Goal: Information Seeking & Learning: Learn about a topic

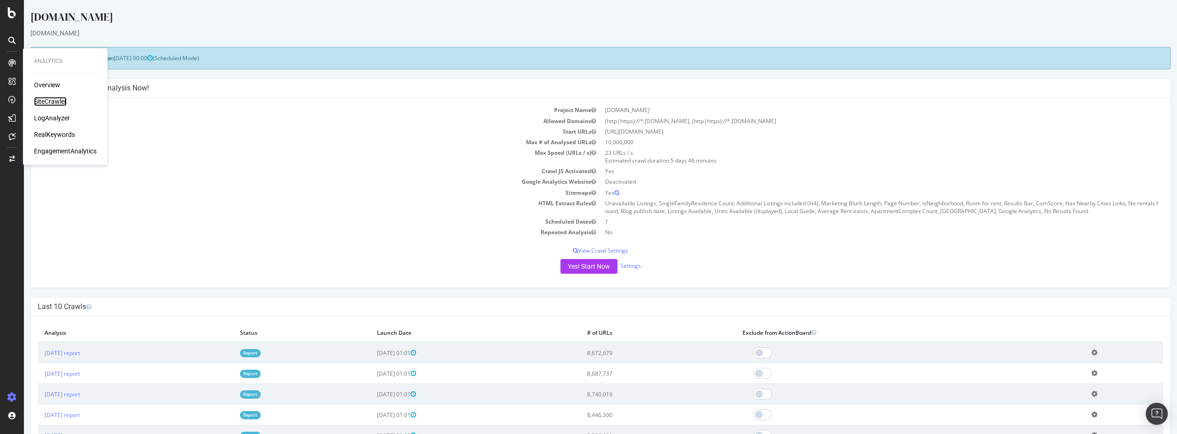
click at [43, 98] on div "SiteCrawler" at bounding box center [50, 101] width 33 height 9
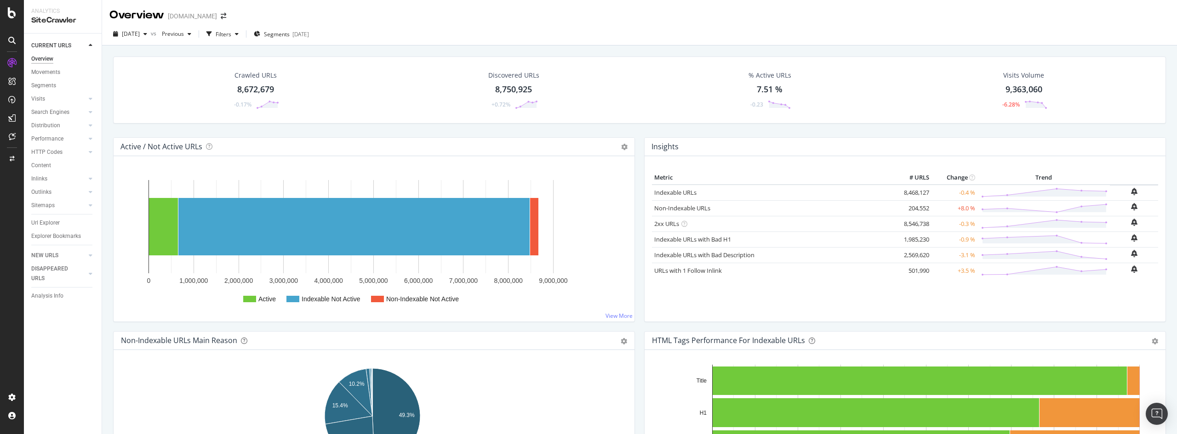
click at [262, 78] on div "Crawled URLs" at bounding box center [255, 75] width 42 height 9
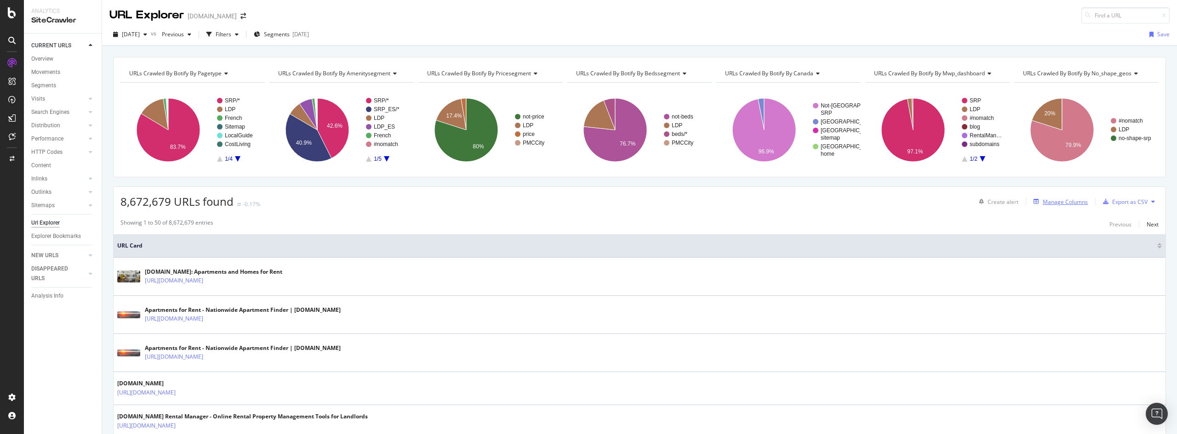
click at [1062, 200] on div "Manage Columns" at bounding box center [1065, 202] width 45 height 8
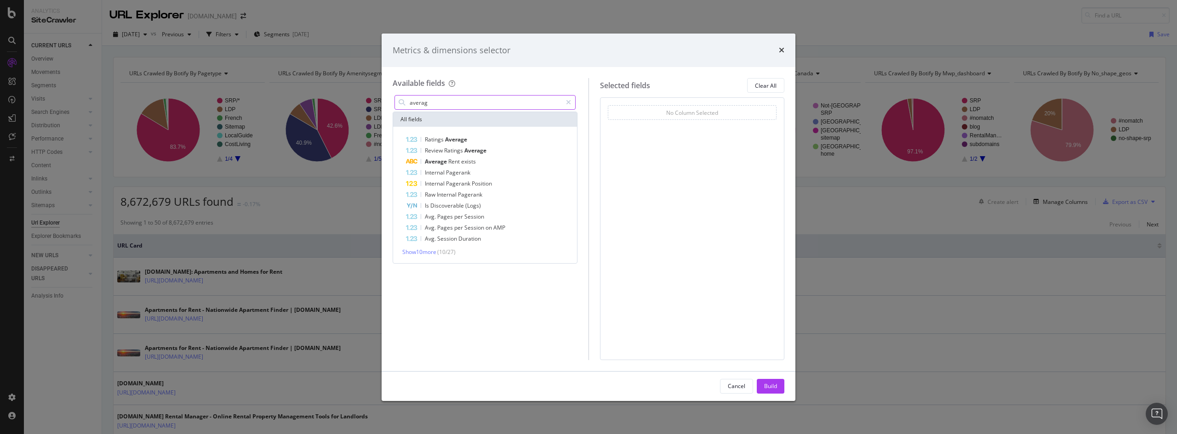
type input "average"
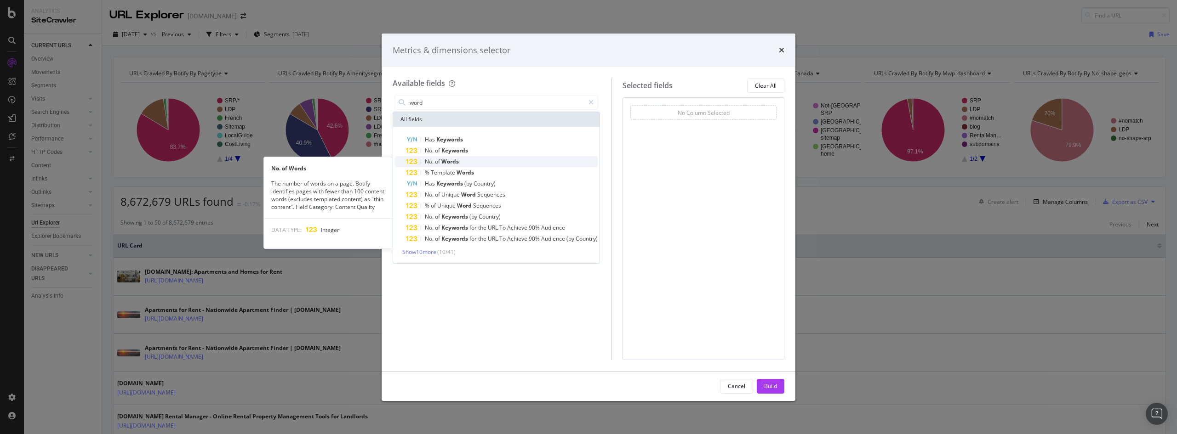
type input "word"
click at [448, 163] on span "Words" at bounding box center [449, 162] width 17 height 8
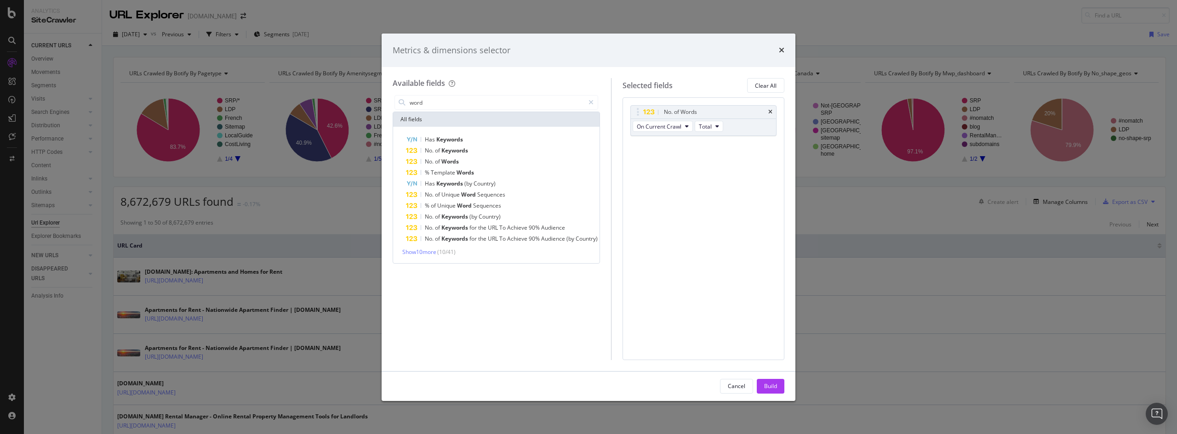
drag, startPoint x: 769, startPoint y: 383, endPoint x: 765, endPoint y: 379, distance: 5.2
click at [769, 384] on div "Build" at bounding box center [770, 386] width 13 height 8
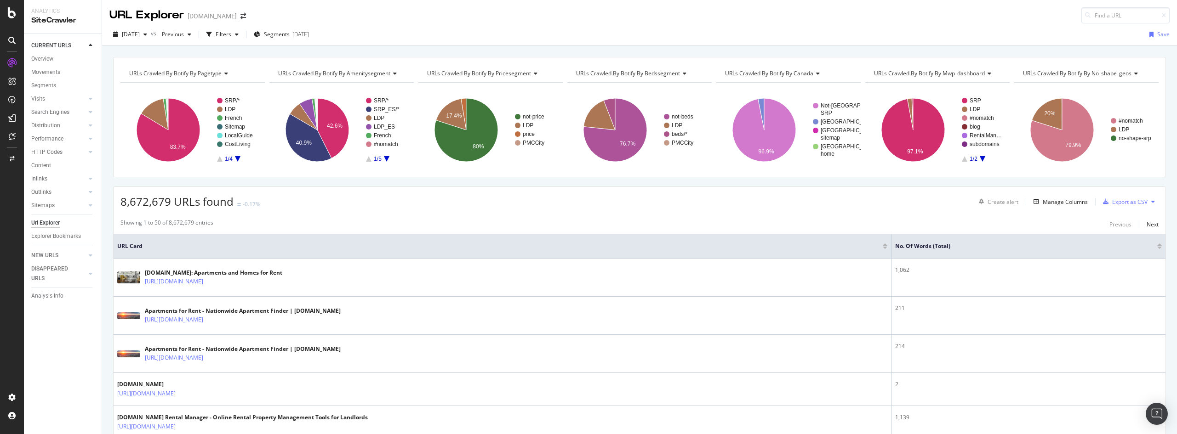
click at [1157, 247] on div at bounding box center [1159, 248] width 5 height 2
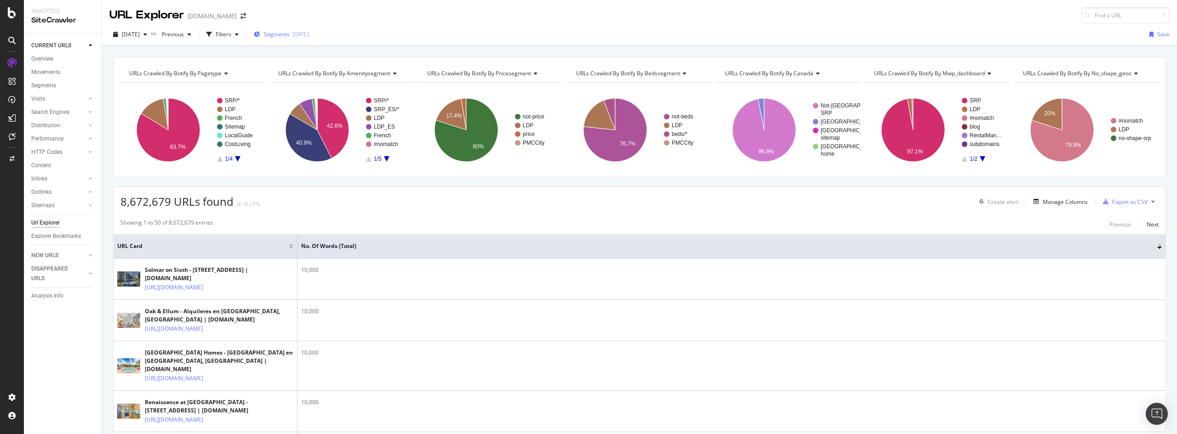
click at [309, 36] on div "[DATE]" at bounding box center [300, 34] width 17 height 8
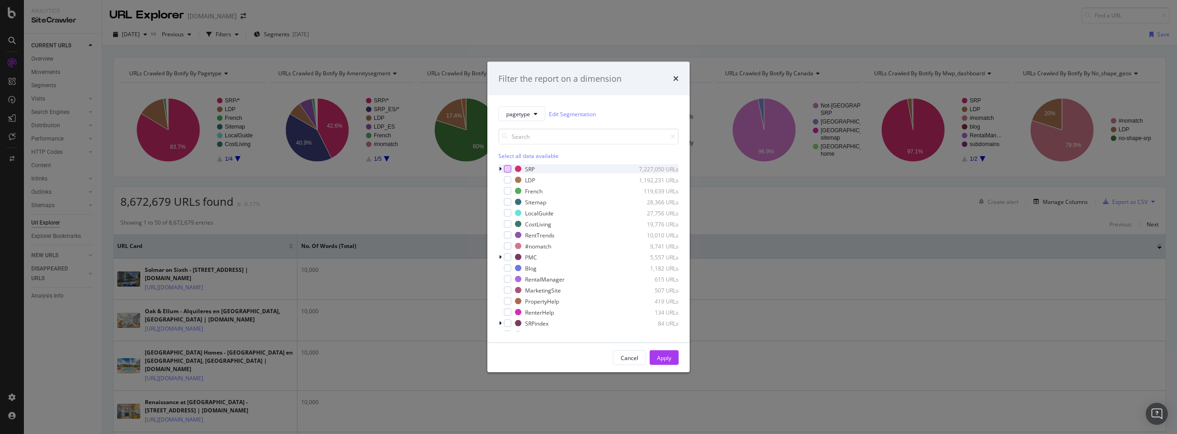
click at [507, 168] on div "modal" at bounding box center [507, 168] width 7 height 7
click at [659, 358] on div "Apply" at bounding box center [664, 358] width 14 height 8
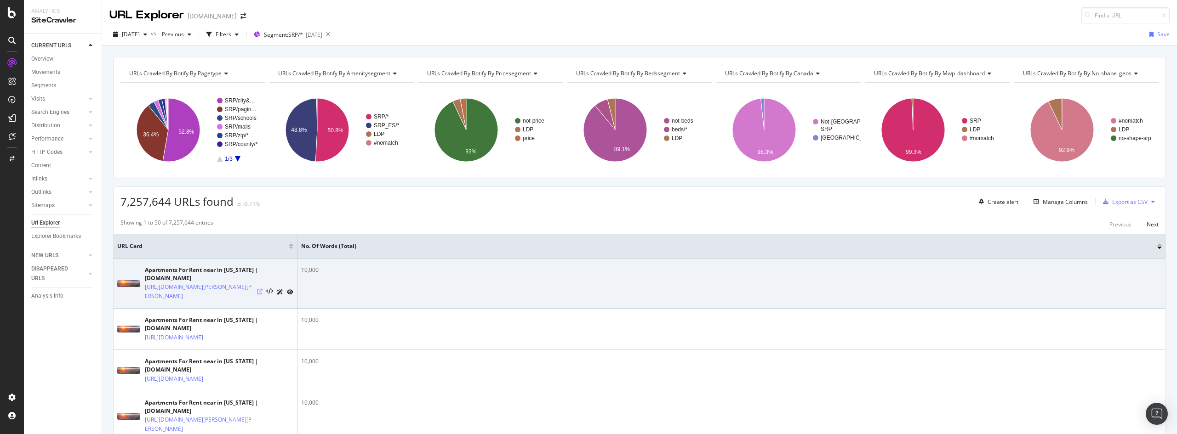
click at [259, 292] on icon at bounding box center [260, 292] width 6 height 6
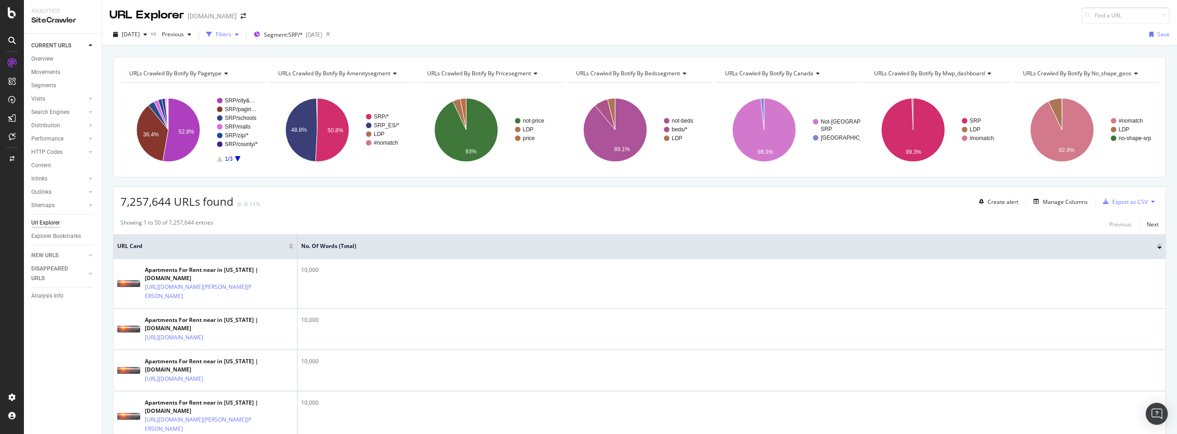
click at [231, 38] on div "Filters" at bounding box center [224, 34] width 16 height 8
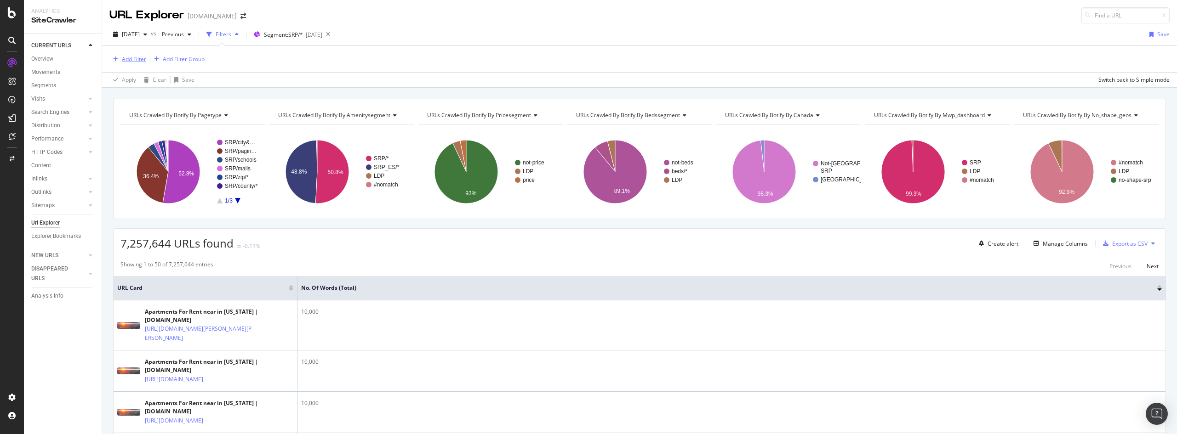
click at [133, 60] on div "Add Filter" at bounding box center [134, 59] width 24 height 8
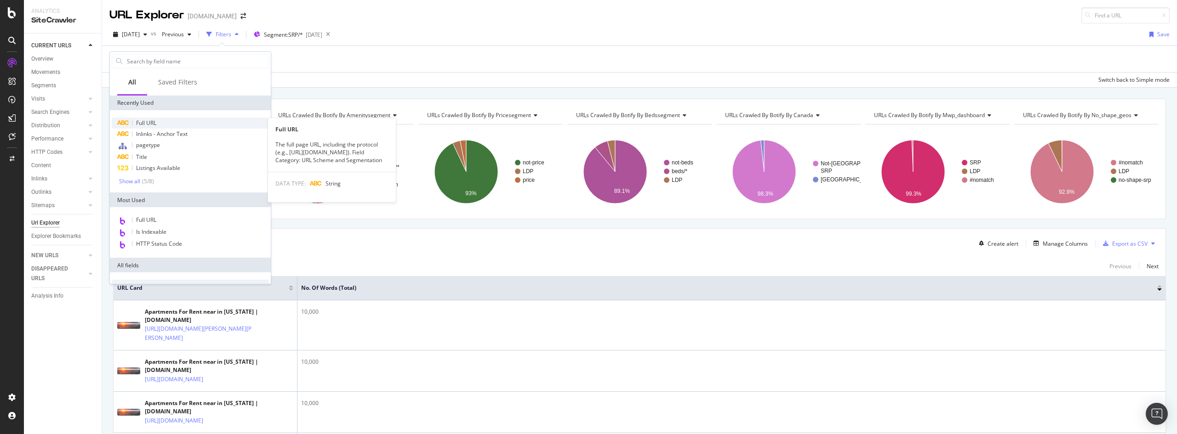
click at [156, 121] on span "Full URL" at bounding box center [146, 123] width 20 height 8
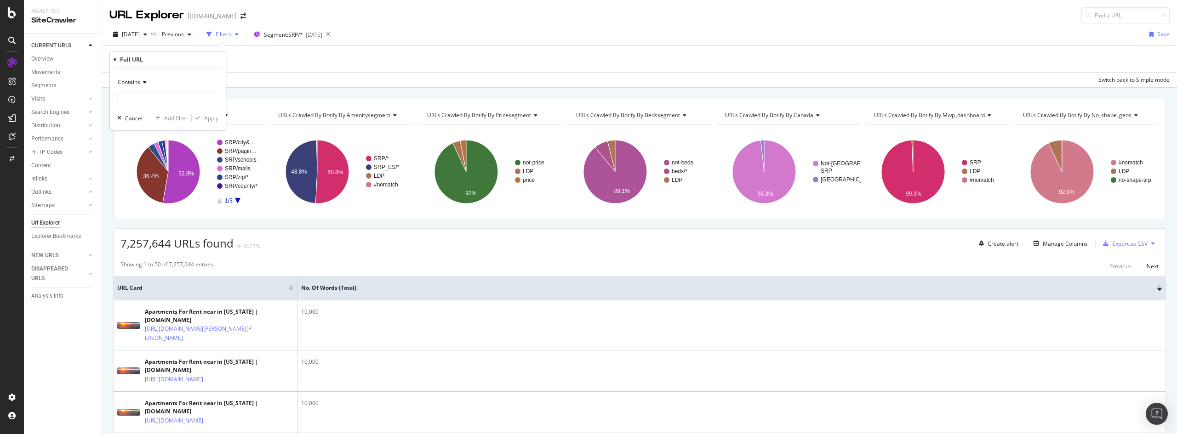
click at [139, 80] on span "Contains" at bounding box center [129, 82] width 23 height 8
click at [148, 182] on span "Doesn't contain" at bounding box center [142, 185] width 40 height 8
click at [142, 101] on input "text" at bounding box center [168, 98] width 100 height 15
paste input "/schools/"
type input "/schools/"
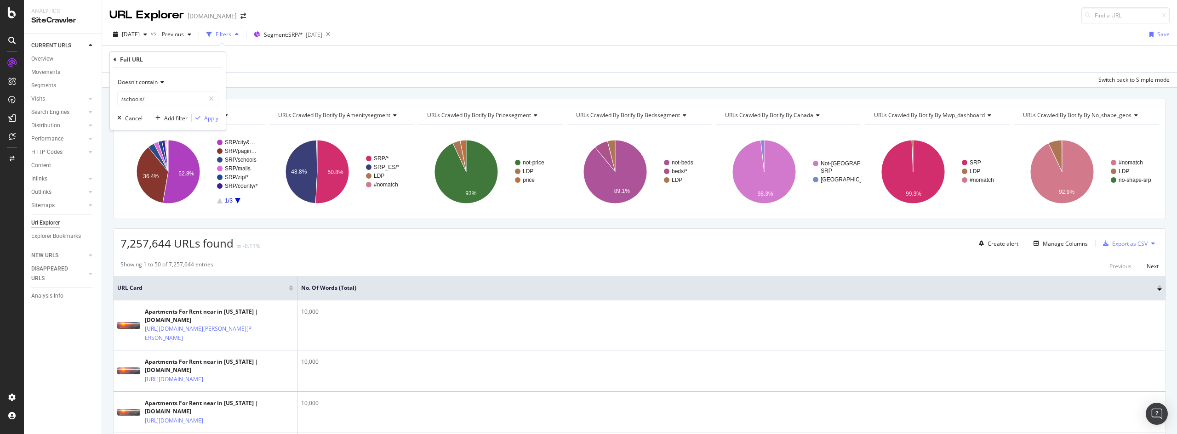
click at [217, 120] on div "Apply" at bounding box center [211, 118] width 14 height 8
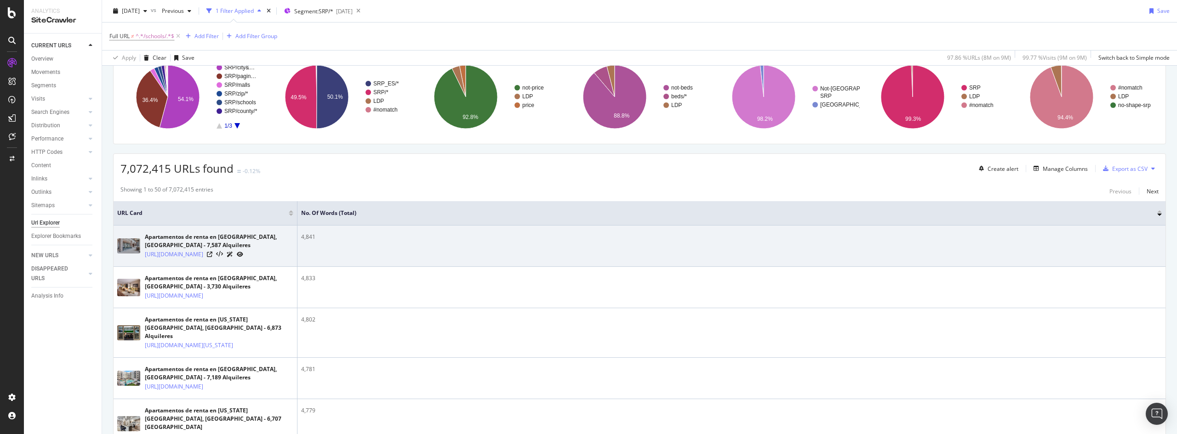
scroll to position [92, 0]
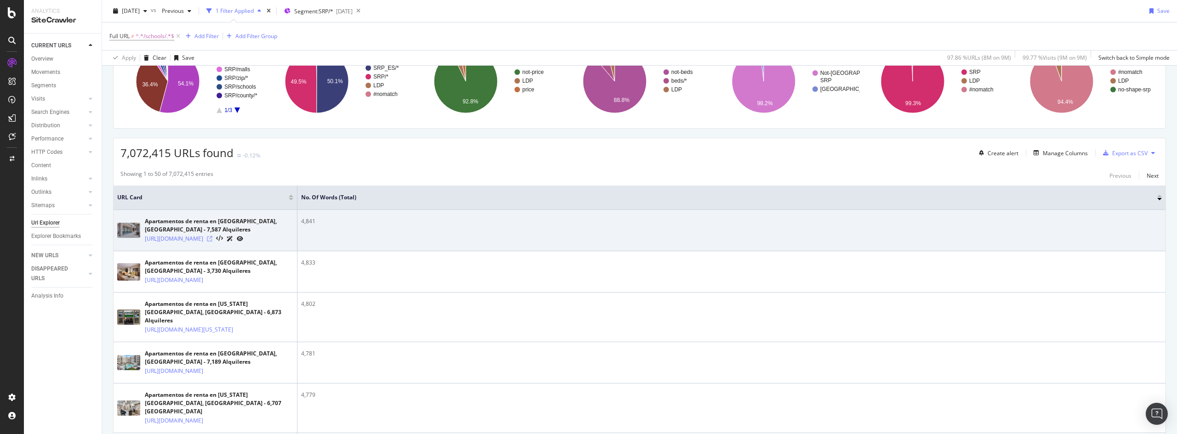
click at [212, 242] on icon at bounding box center [210, 239] width 6 height 6
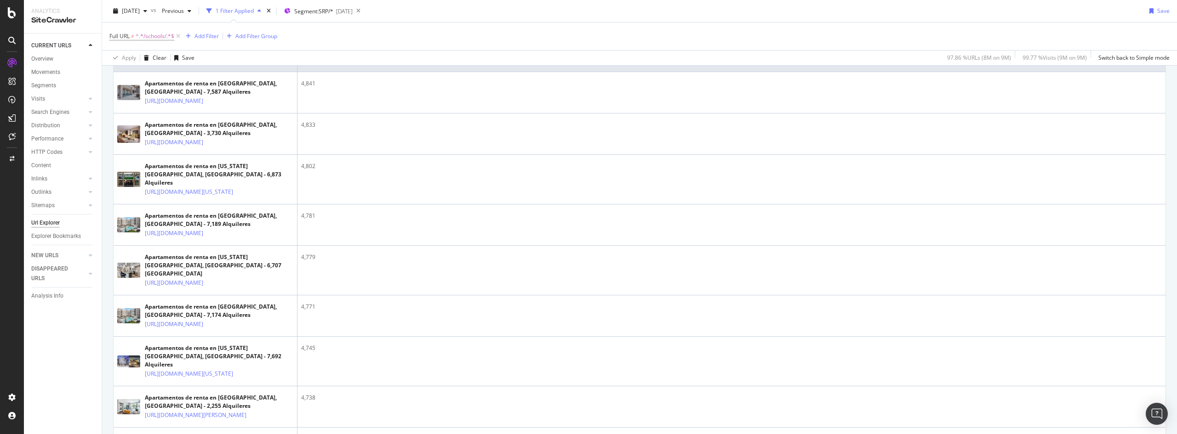
scroll to position [0, 0]
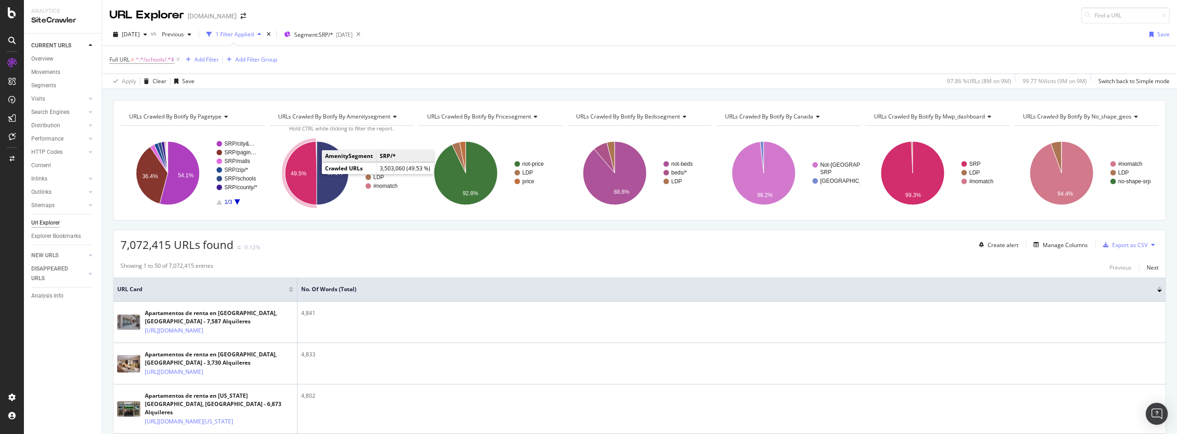
click at [307, 175] on icon "A chart." at bounding box center [301, 173] width 32 height 63
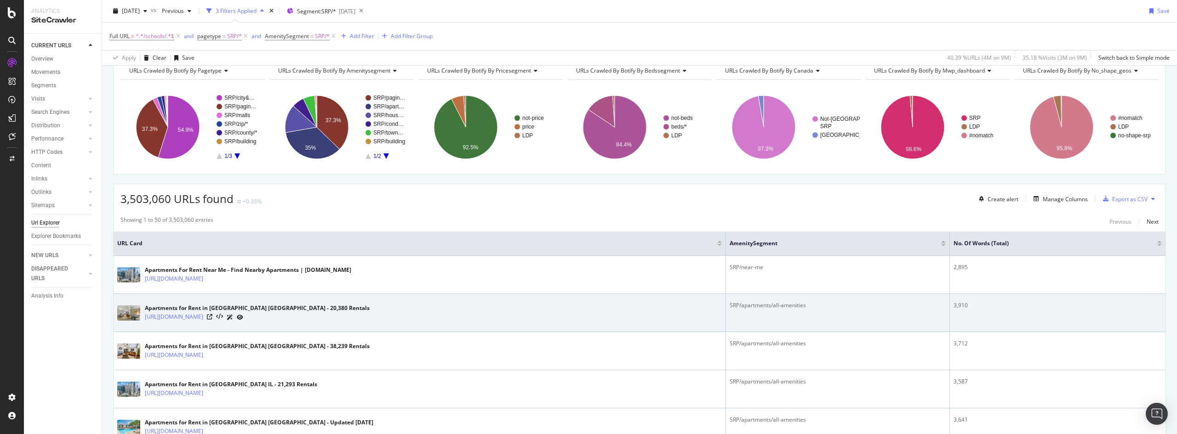
scroll to position [92, 0]
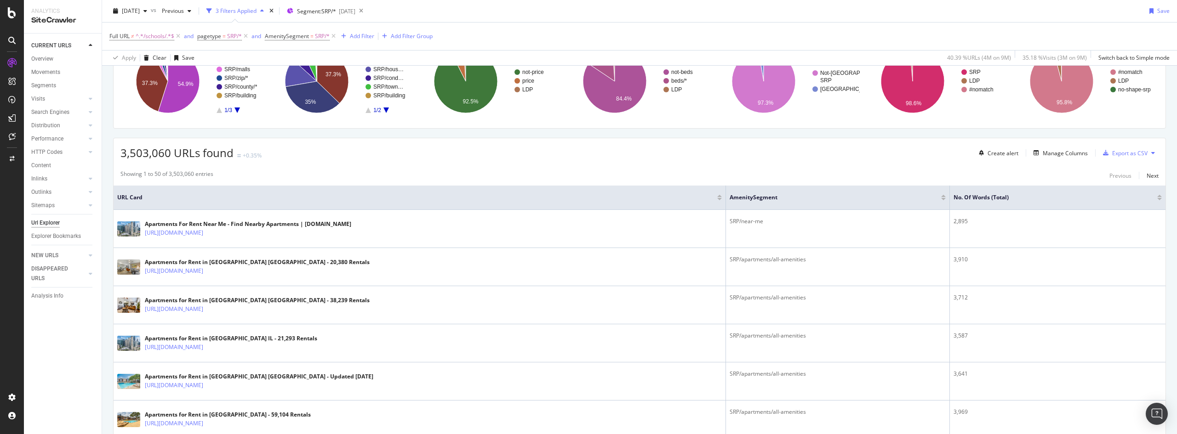
click at [1157, 200] on div at bounding box center [1159, 199] width 5 height 2
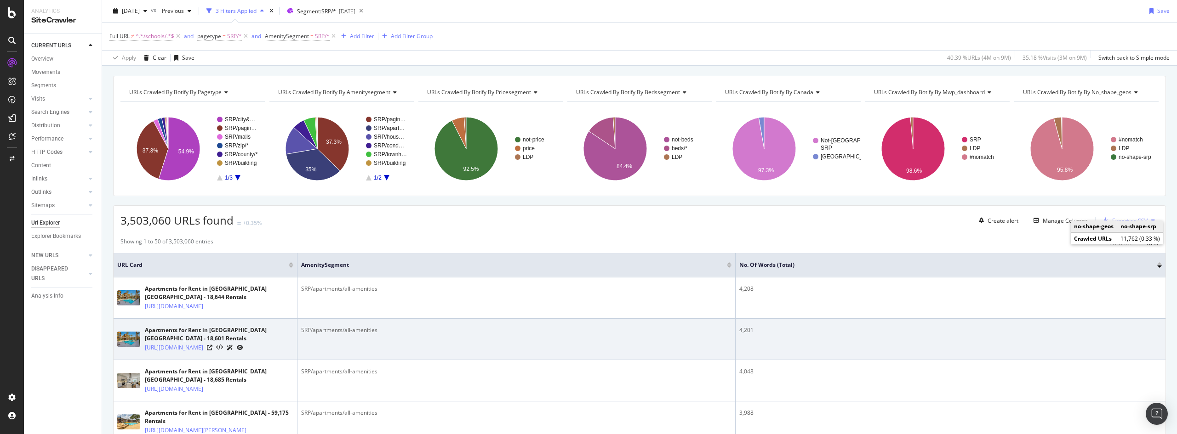
scroll to position [92, 0]
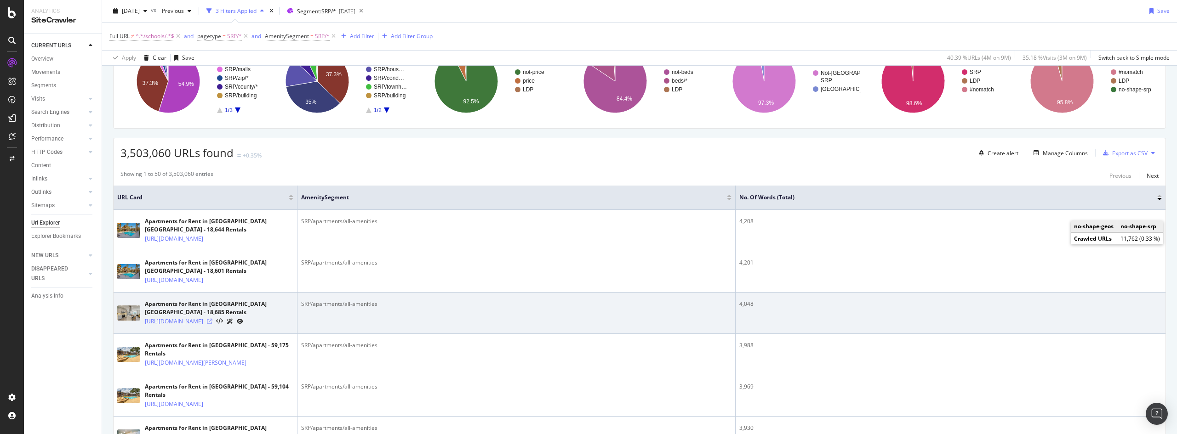
click at [212, 319] on icon at bounding box center [210, 322] width 6 height 6
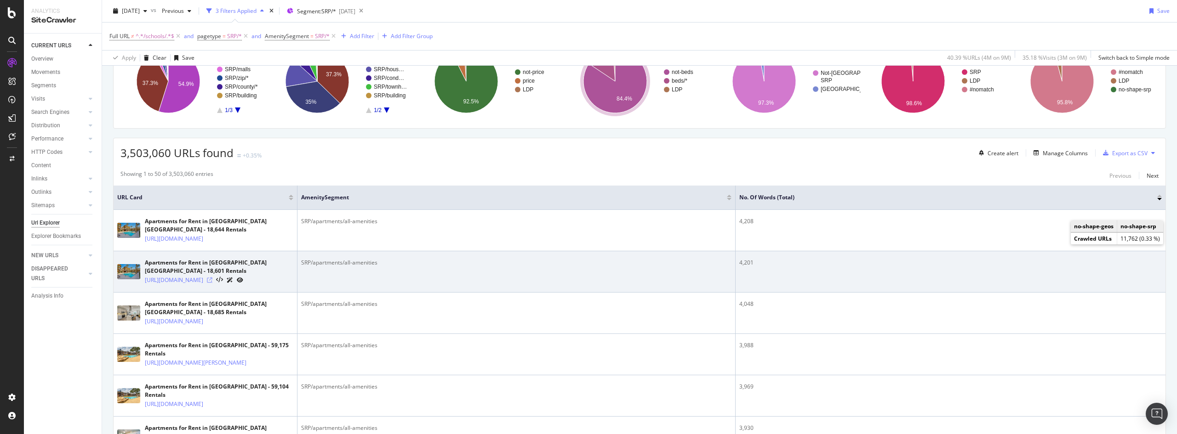
click at [212, 278] on icon at bounding box center [210, 281] width 6 height 6
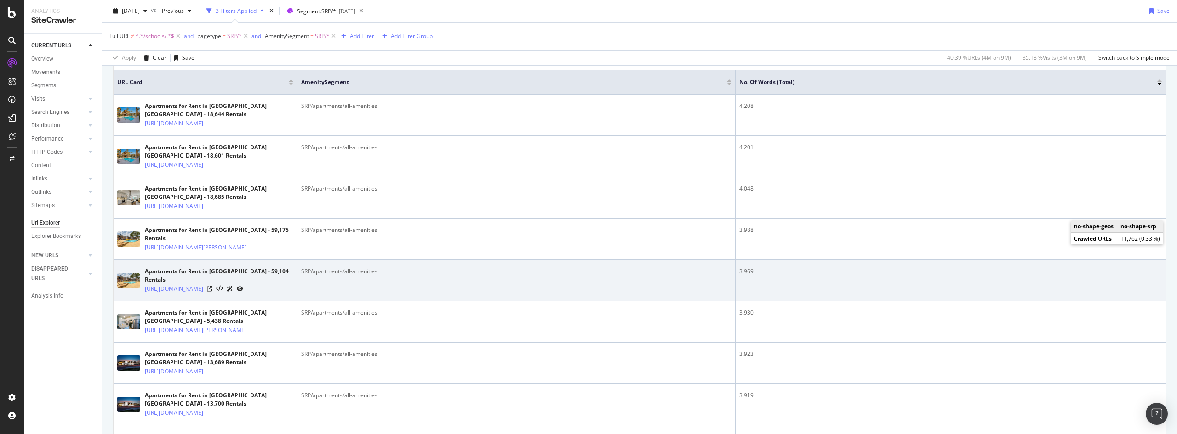
scroll to position [230, 0]
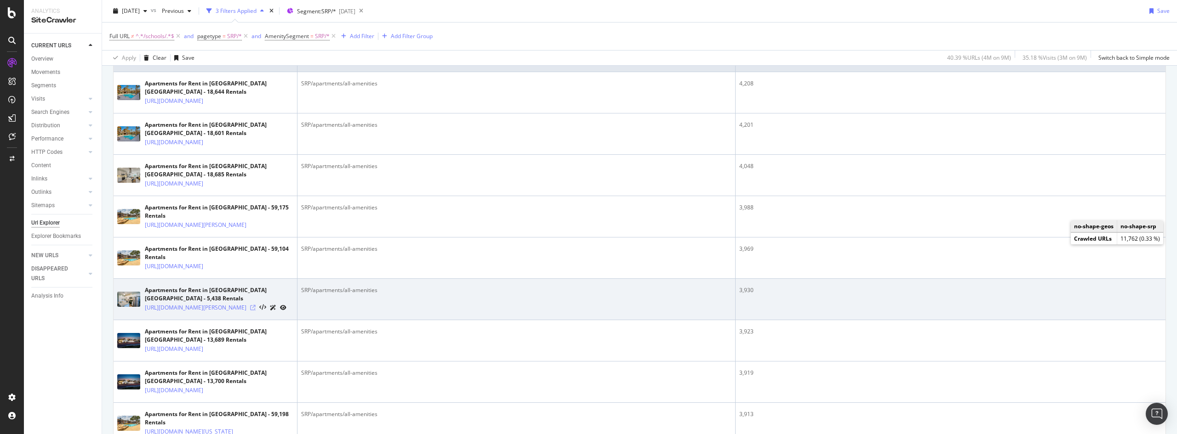
click at [256, 311] on icon at bounding box center [253, 308] width 6 height 6
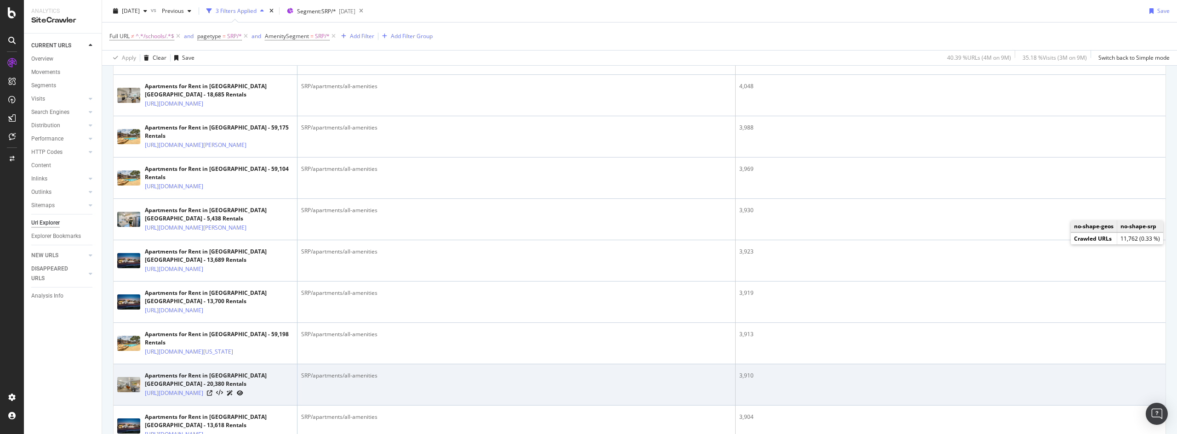
scroll to position [322, 0]
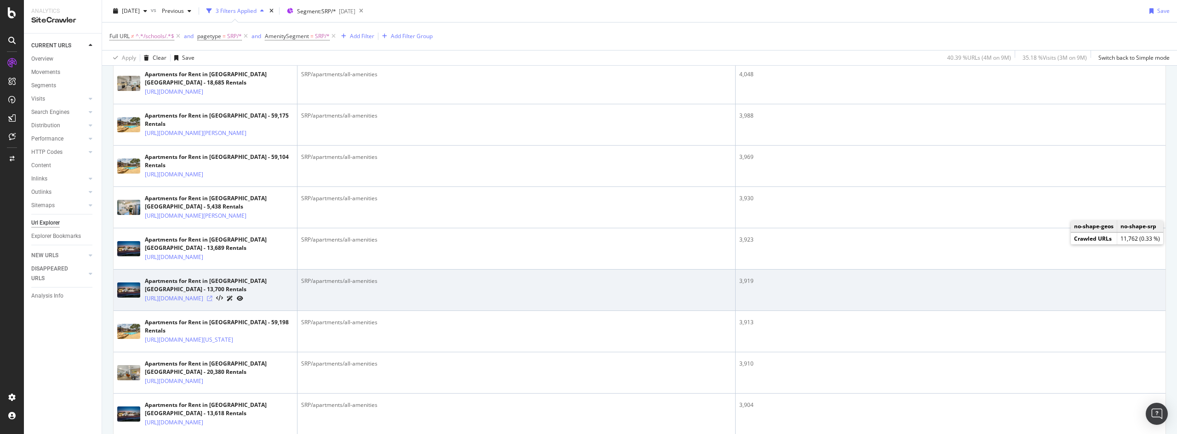
click at [212, 302] on icon at bounding box center [210, 299] width 6 height 6
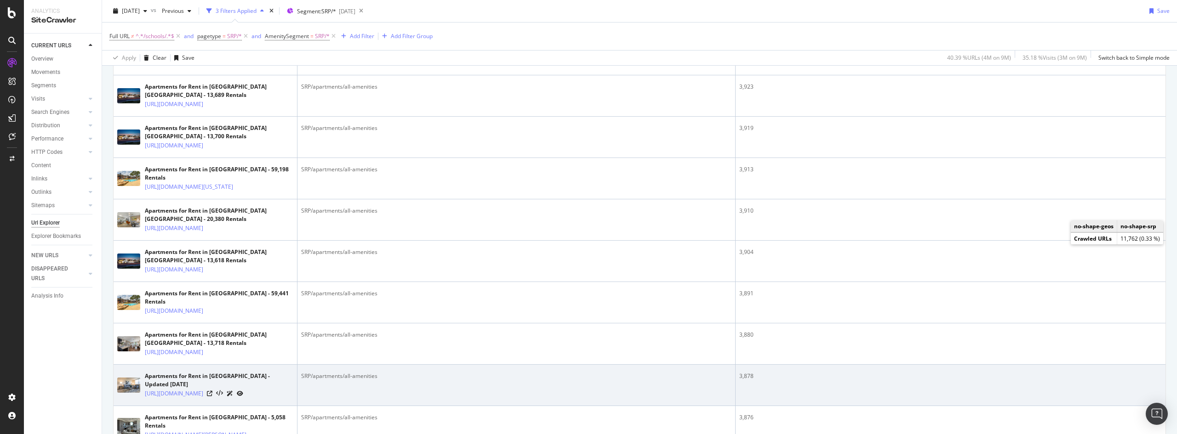
scroll to position [506, 0]
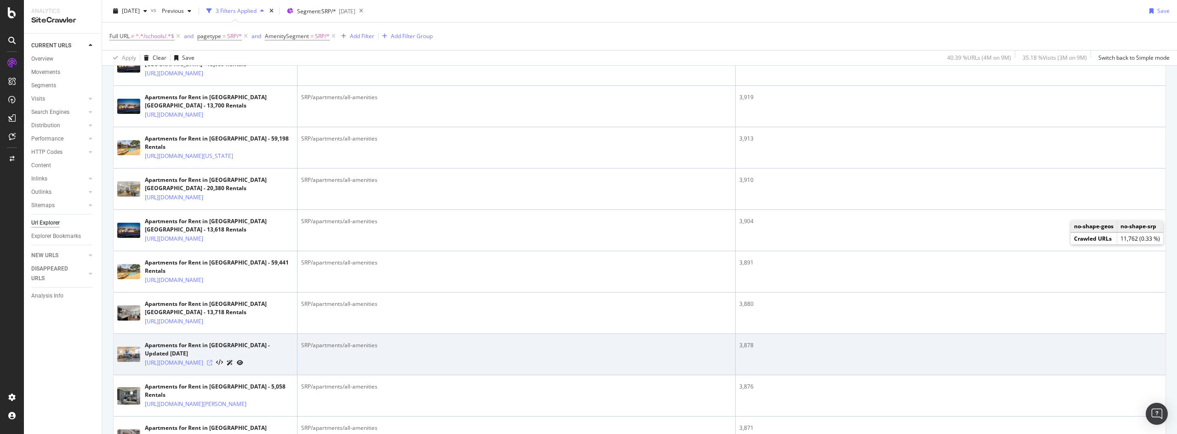
click at [212, 366] on icon at bounding box center [210, 363] width 6 height 6
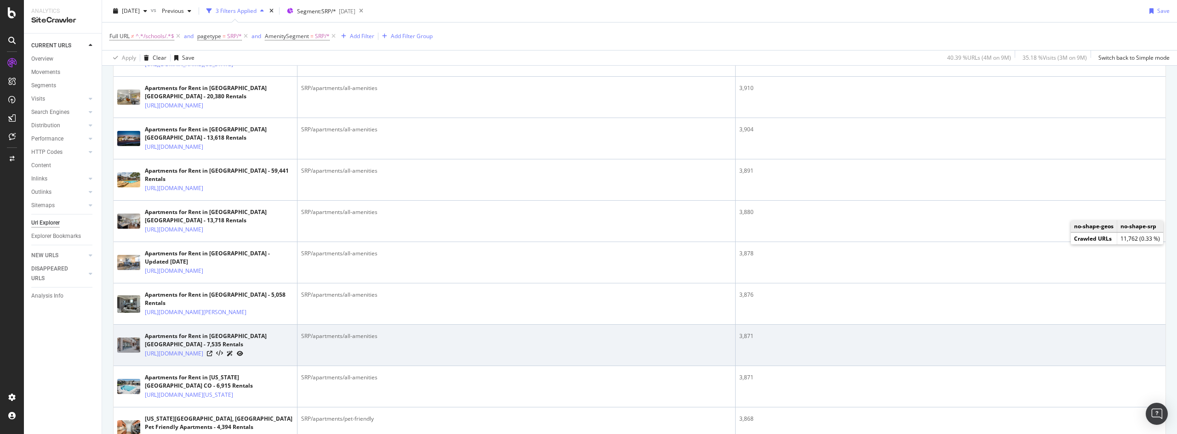
scroll to position [644, 0]
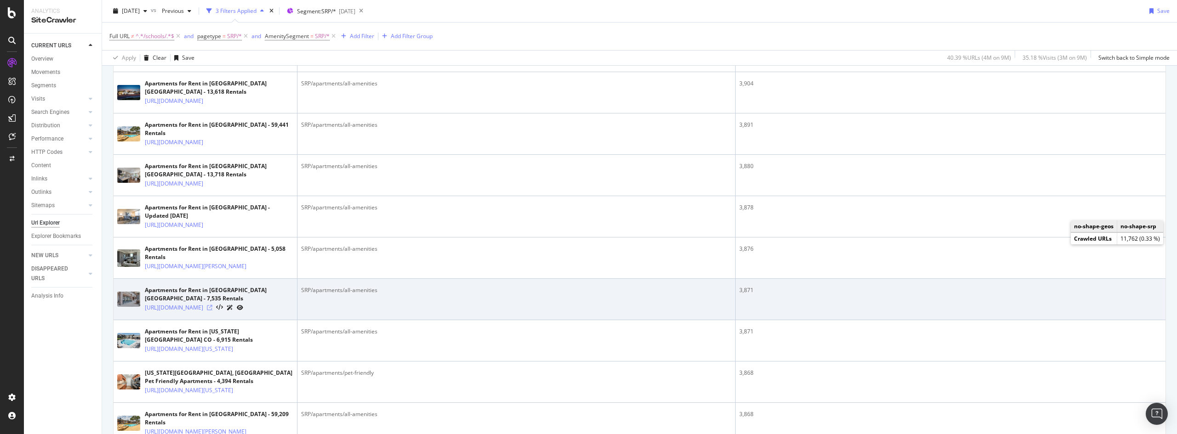
click at [212, 311] on icon at bounding box center [210, 308] width 6 height 6
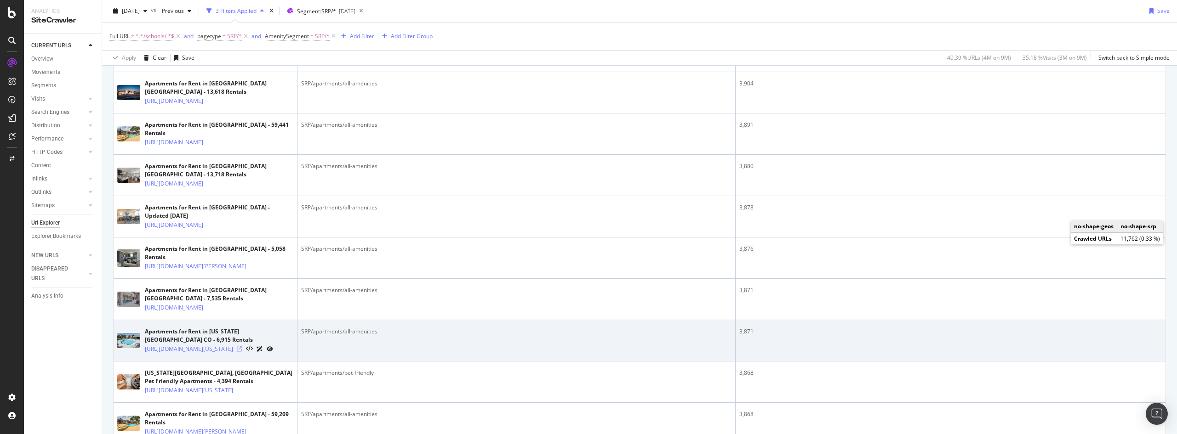
click at [242, 352] on icon at bounding box center [240, 350] width 6 height 6
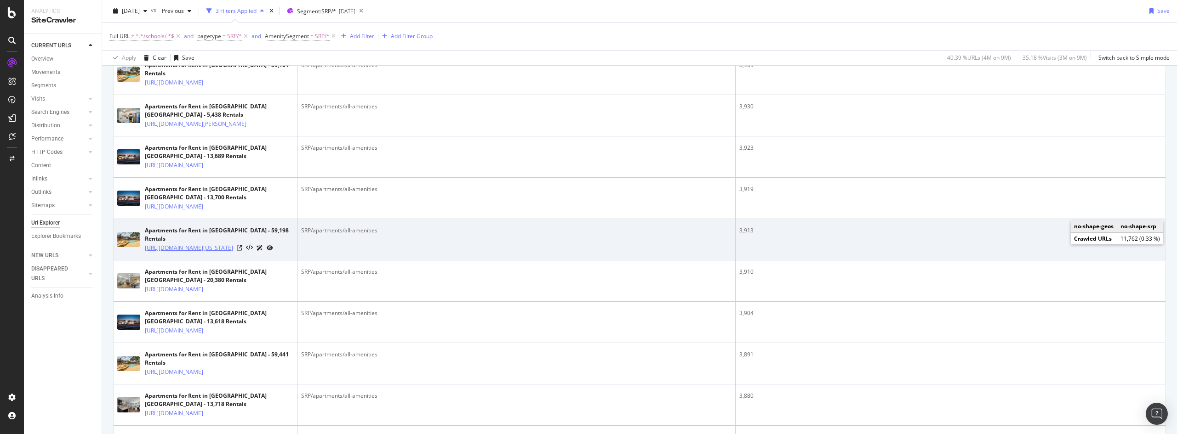
scroll to position [368, 0]
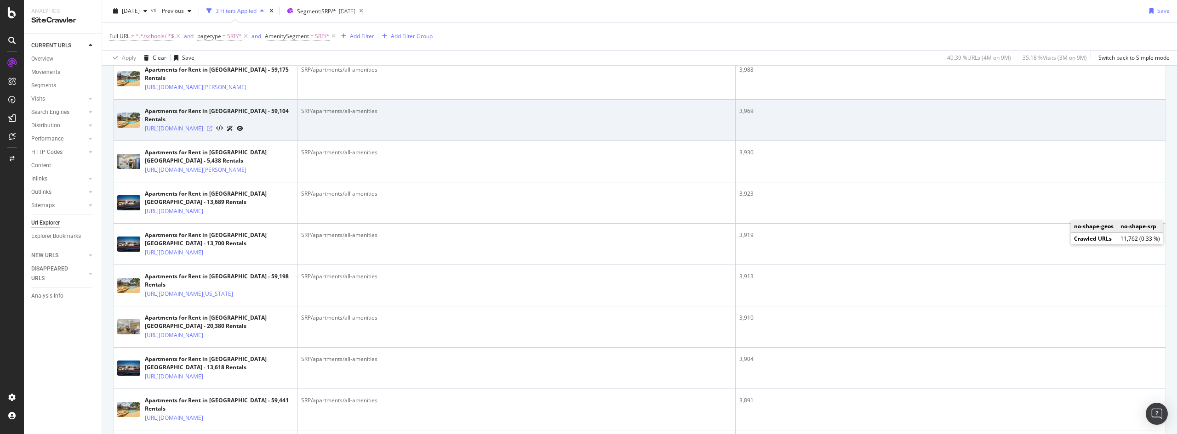
click at [212, 126] on icon at bounding box center [210, 129] width 6 height 6
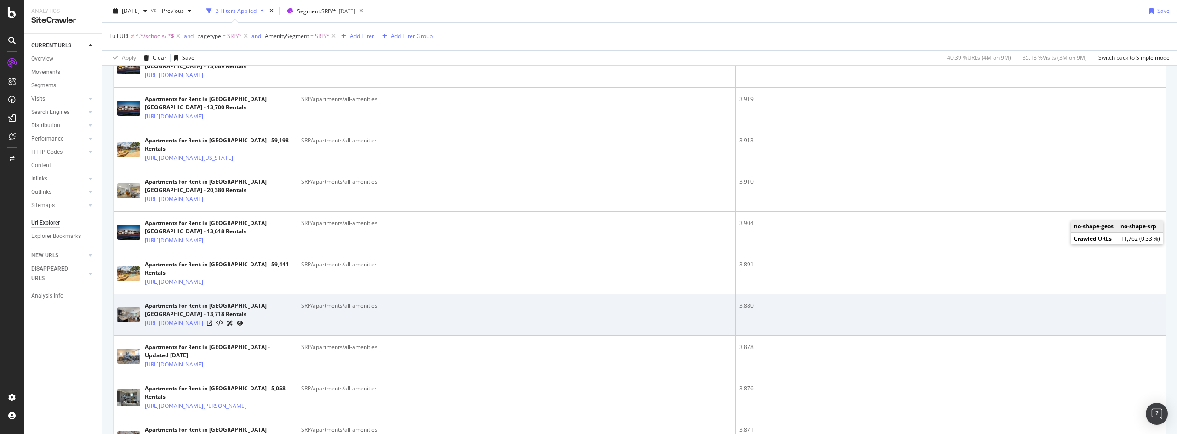
scroll to position [506, 0]
click at [212, 324] on icon at bounding box center [210, 322] width 6 height 6
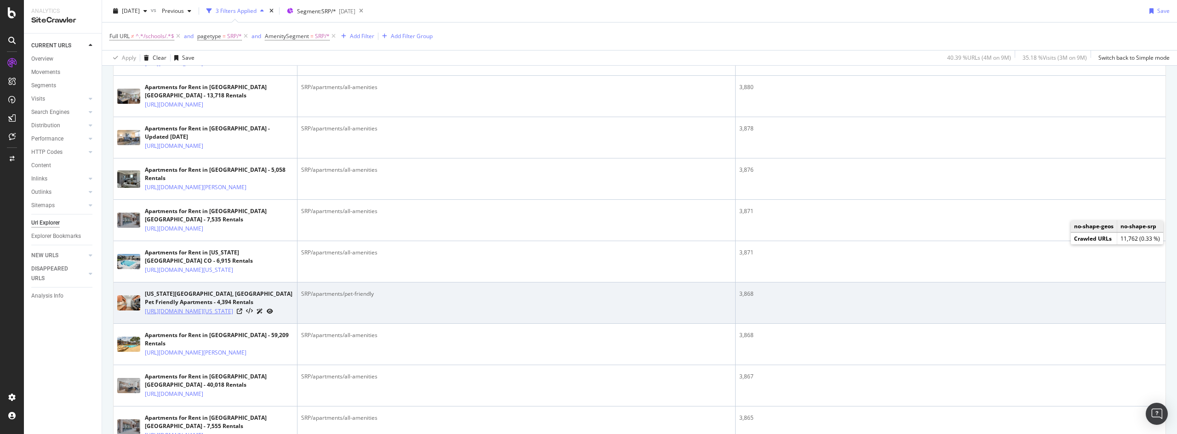
scroll to position [736, 0]
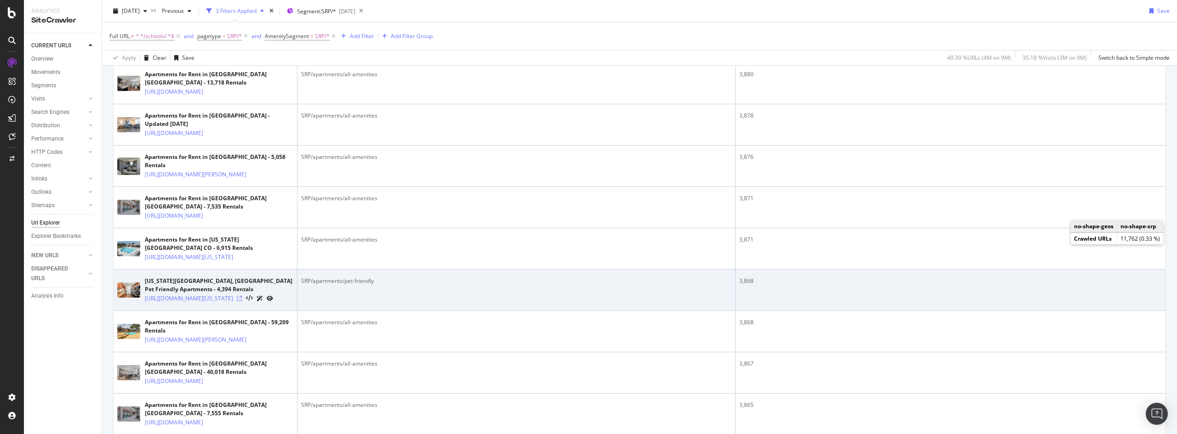
click at [242, 302] on icon at bounding box center [240, 299] width 6 height 6
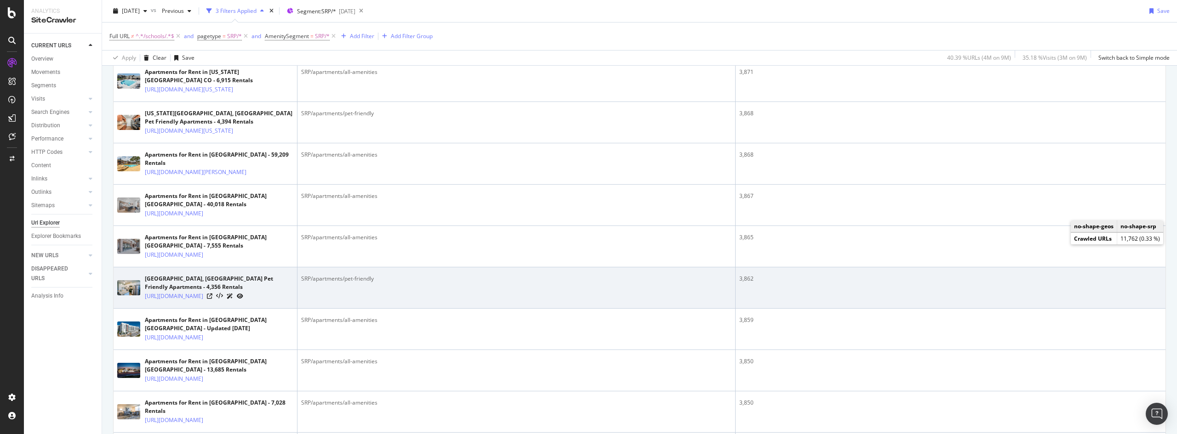
scroll to position [919, 0]
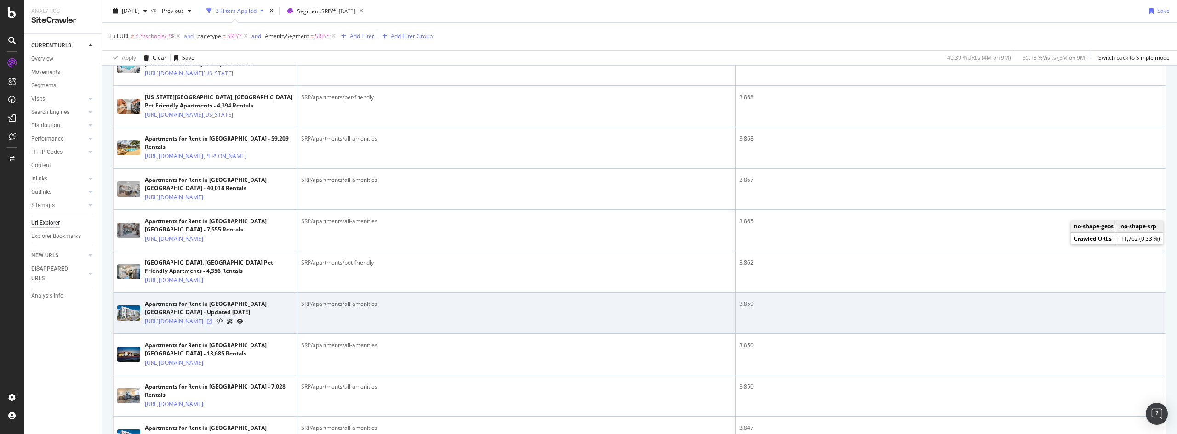
click at [212, 325] on icon at bounding box center [210, 322] width 6 height 6
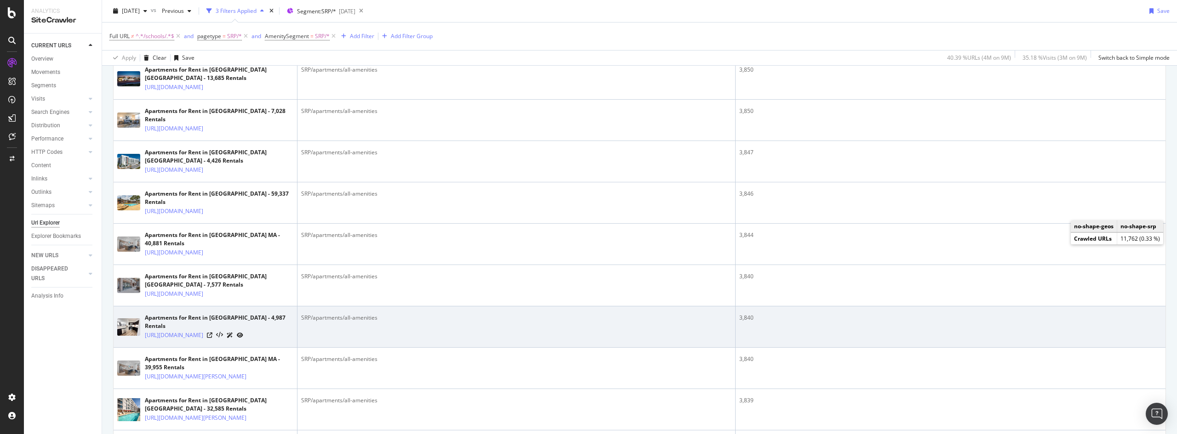
scroll to position [1241, 0]
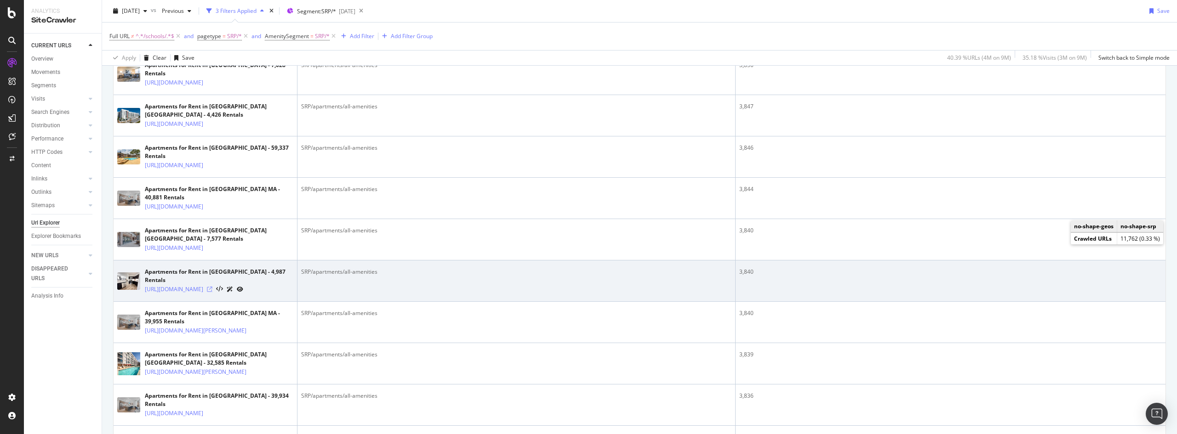
click at [212, 292] on icon at bounding box center [210, 290] width 6 height 6
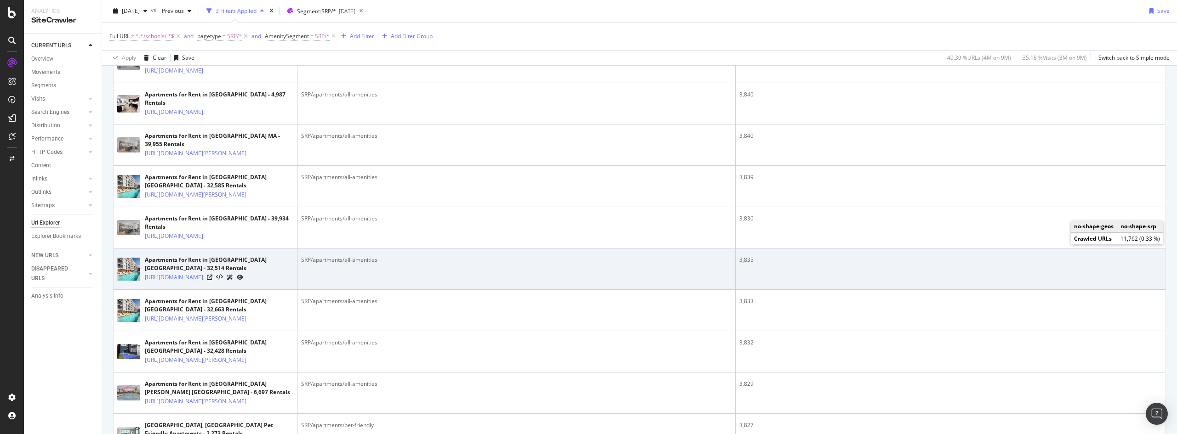
scroll to position [1425, 0]
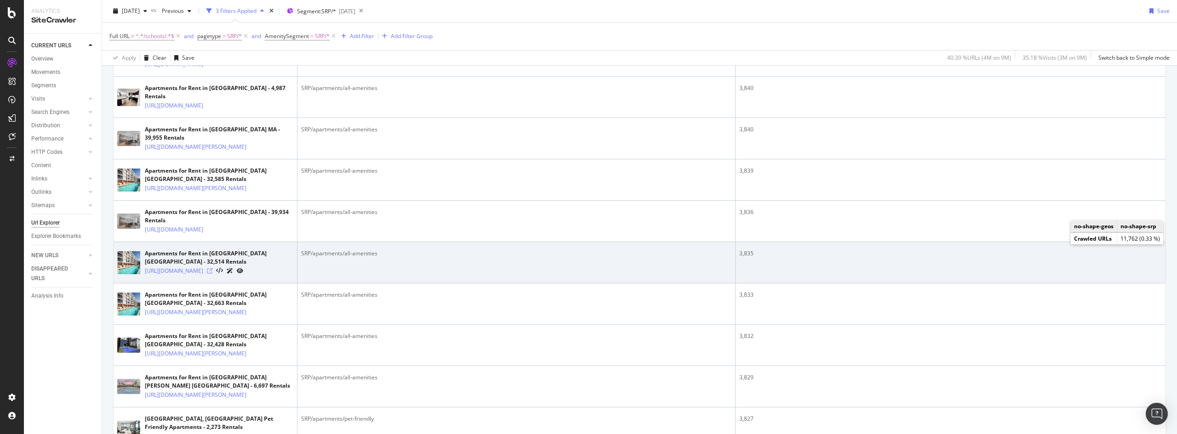
click at [212, 274] on icon at bounding box center [210, 271] width 6 height 6
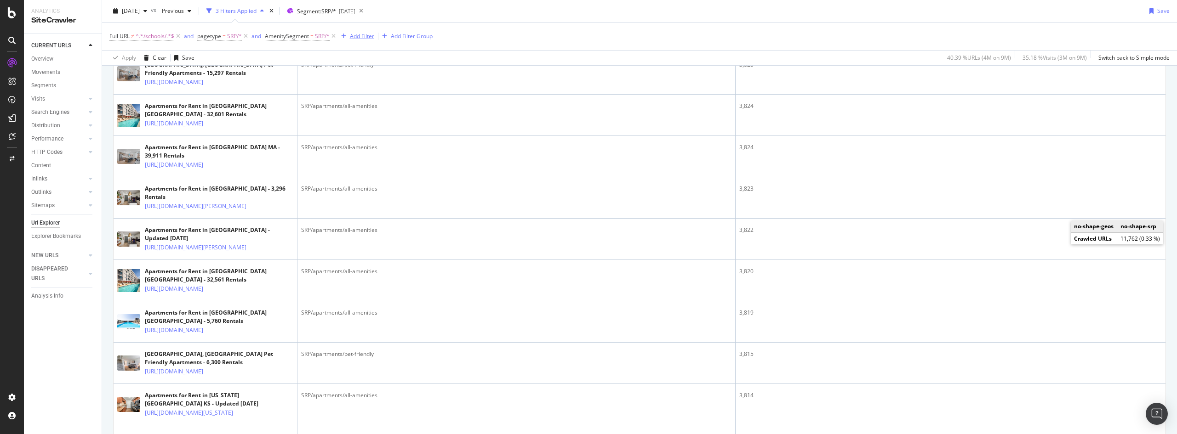
scroll to position [1241, 0]
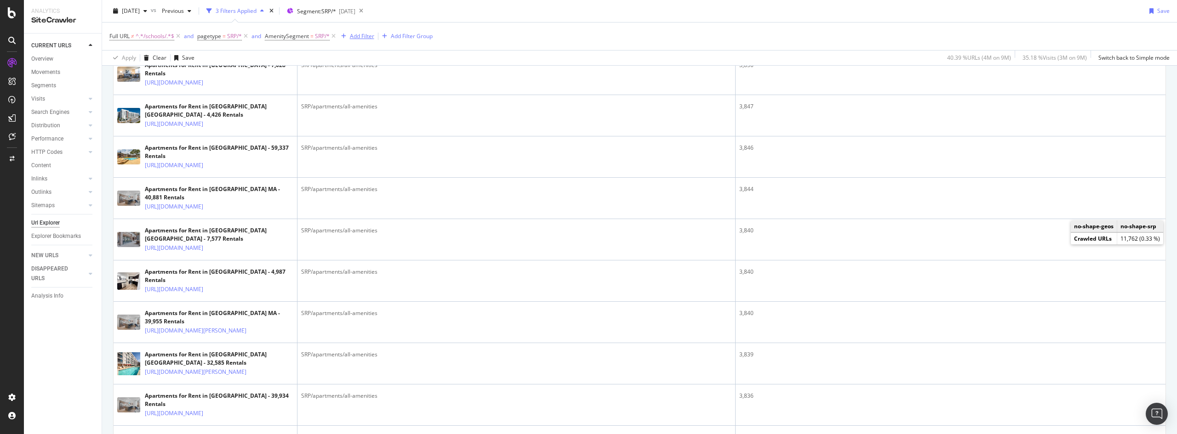
click at [363, 35] on div "Add Filter" at bounding box center [362, 36] width 24 height 8
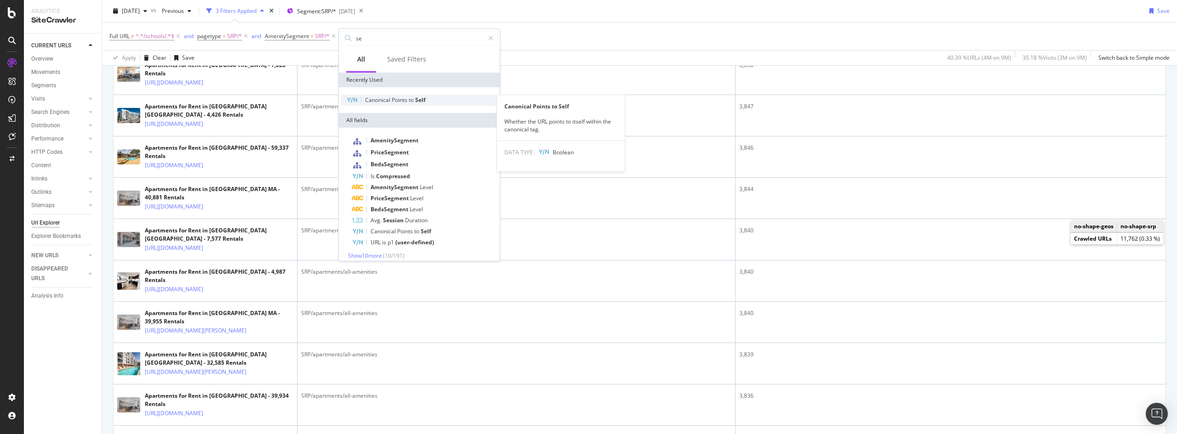
type input "se"
click at [395, 98] on span "Points" at bounding box center [400, 100] width 17 height 8
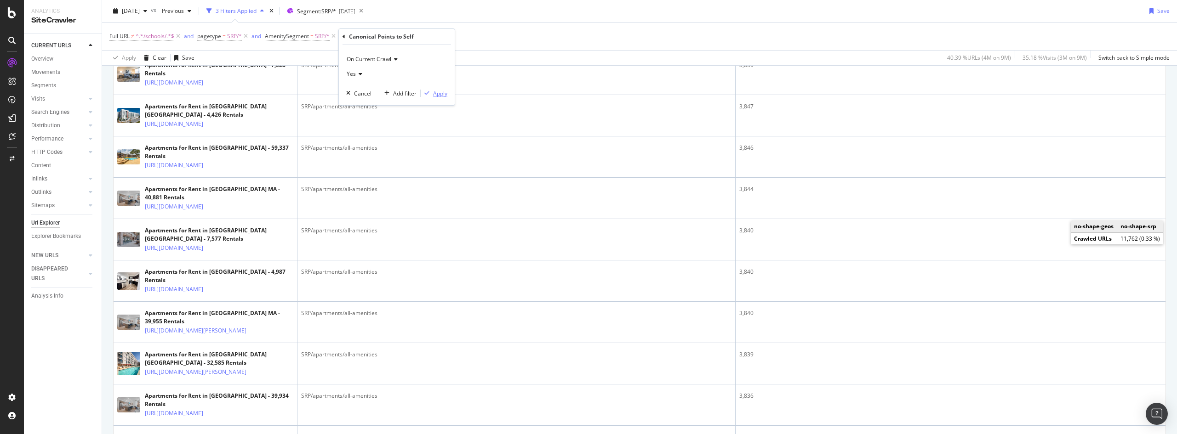
click at [445, 93] on div "Apply" at bounding box center [440, 94] width 14 height 8
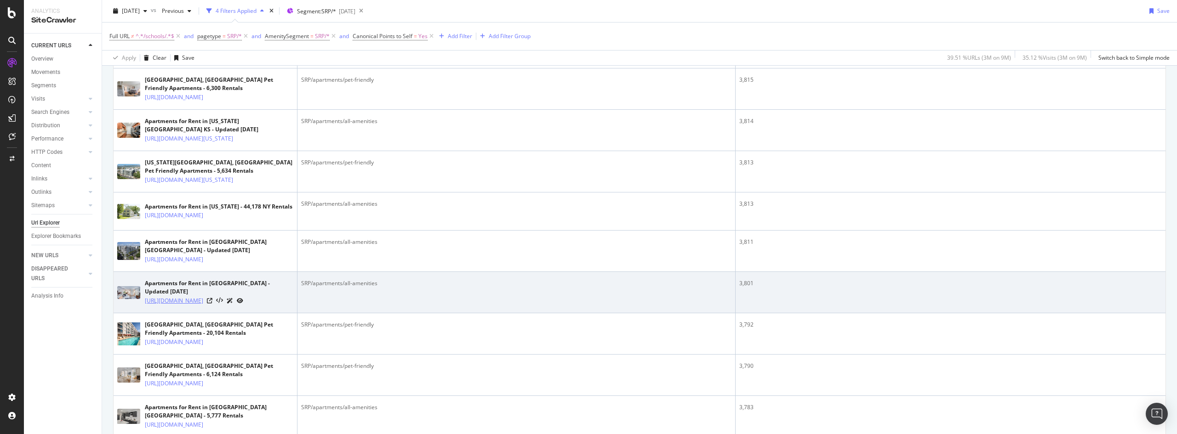
scroll to position [919, 0]
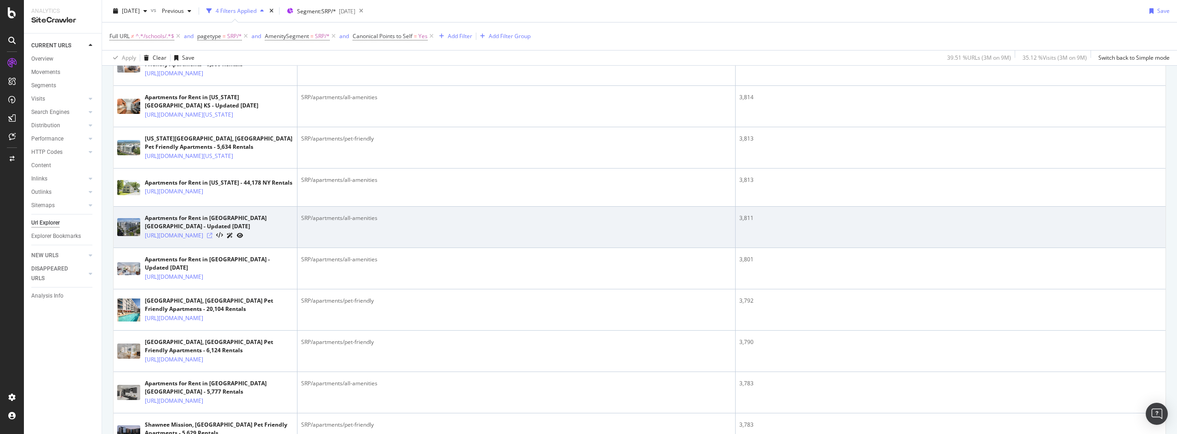
click at [212, 239] on icon at bounding box center [210, 236] width 6 height 6
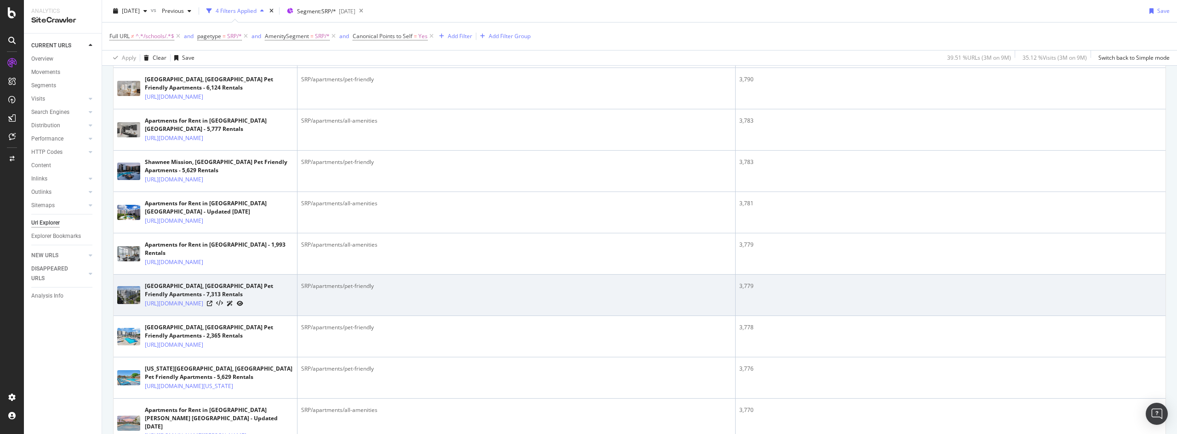
scroll to position [1195, 0]
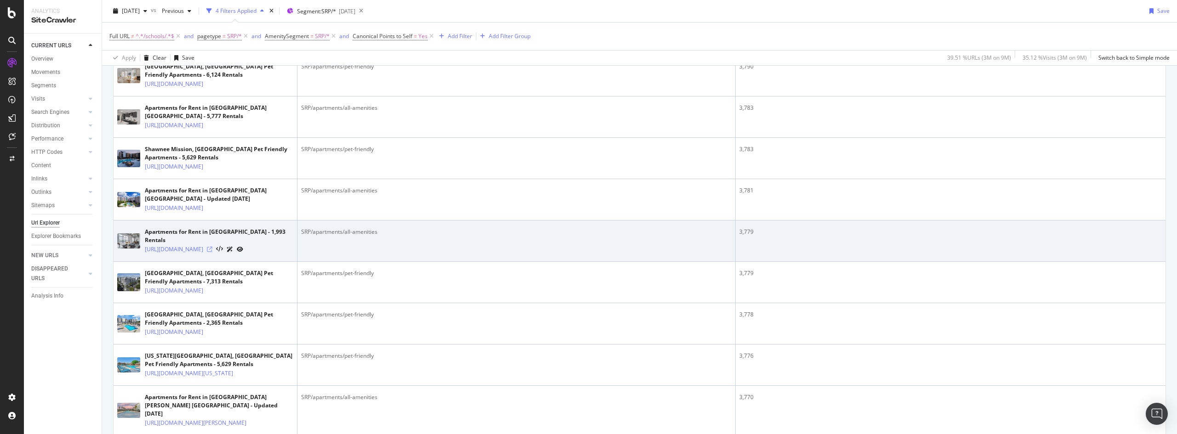
click at [212, 252] on icon at bounding box center [210, 250] width 6 height 6
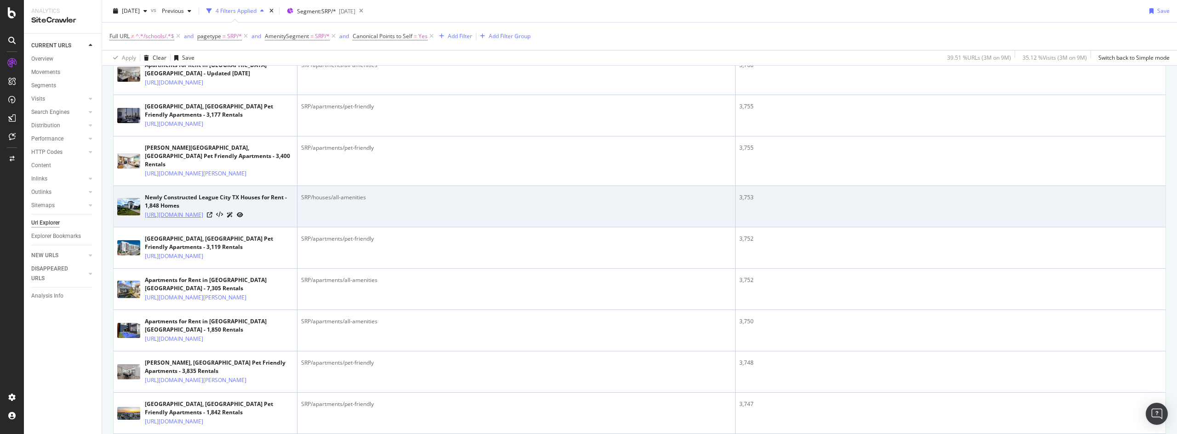
scroll to position [1655, 0]
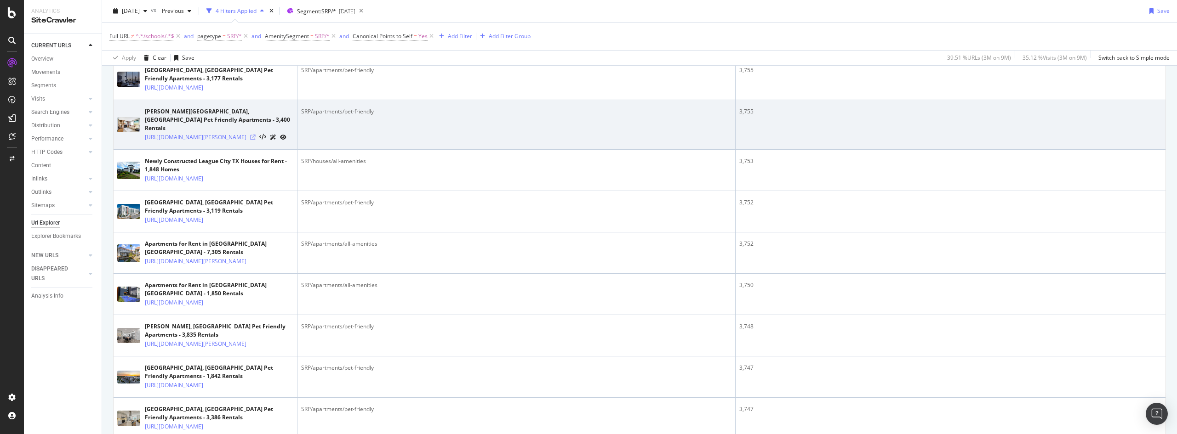
click at [256, 140] on icon at bounding box center [253, 138] width 6 height 6
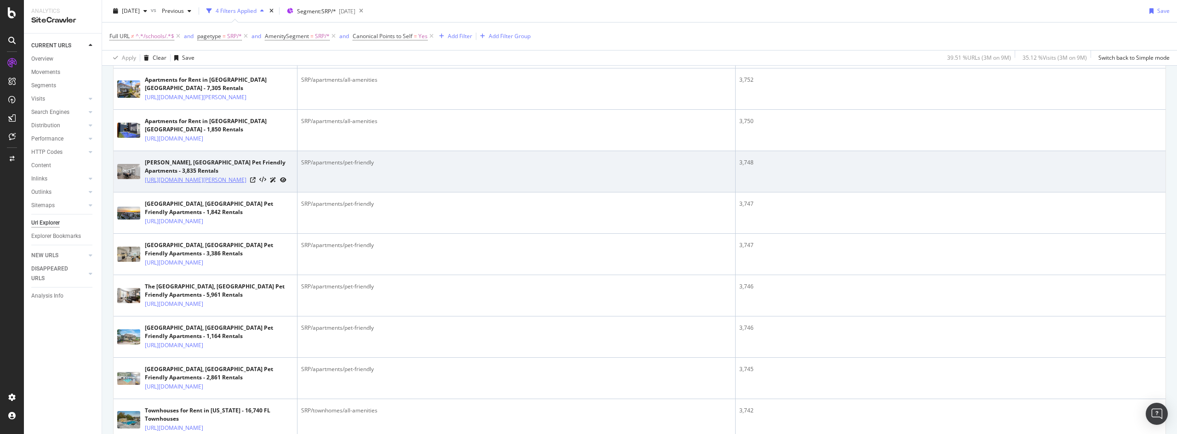
scroll to position [1839, 0]
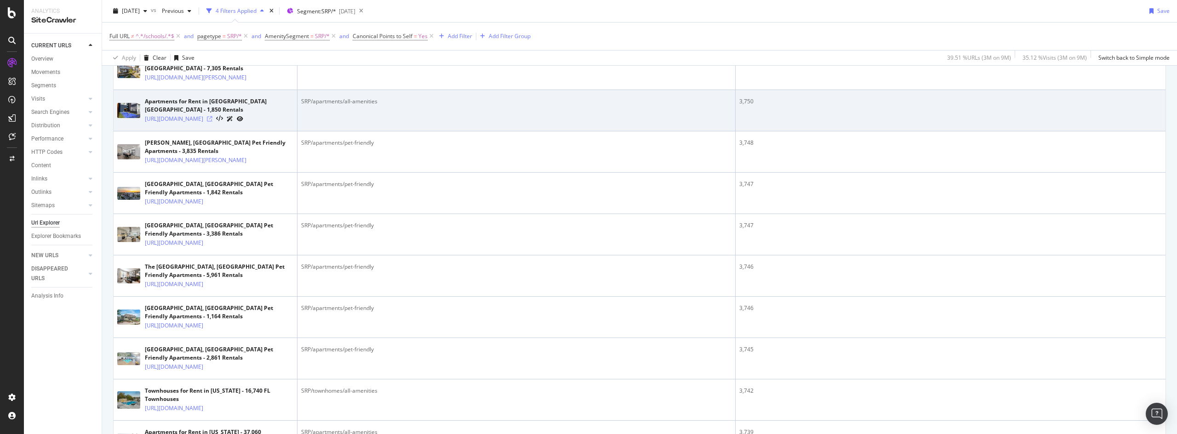
click at [212, 122] on icon at bounding box center [210, 119] width 6 height 6
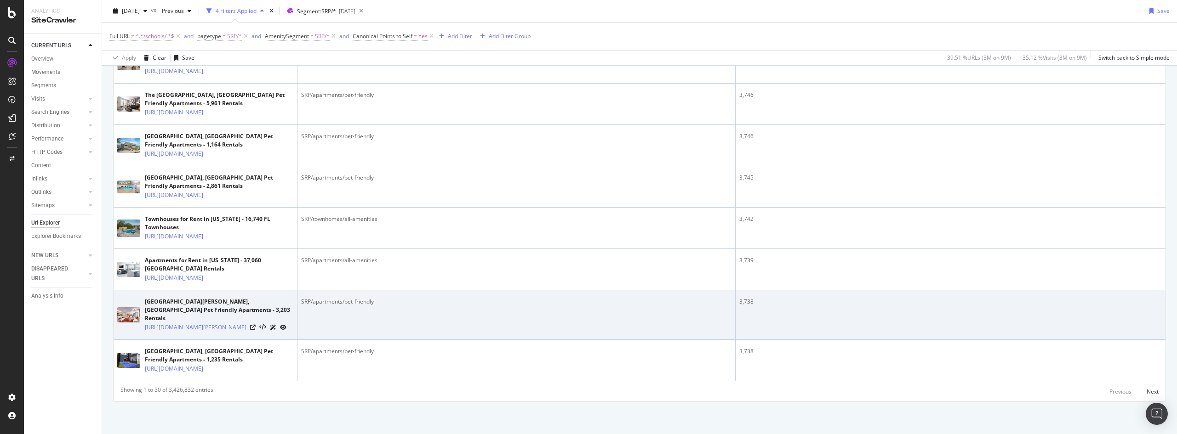
scroll to position [2228, 0]
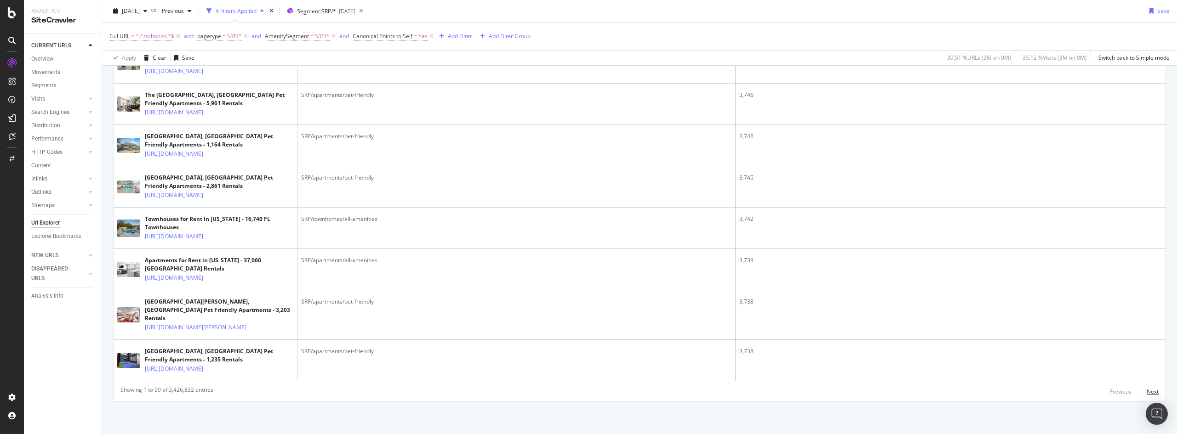
click at [1148, 392] on div "Next" at bounding box center [1152, 392] width 12 height 8
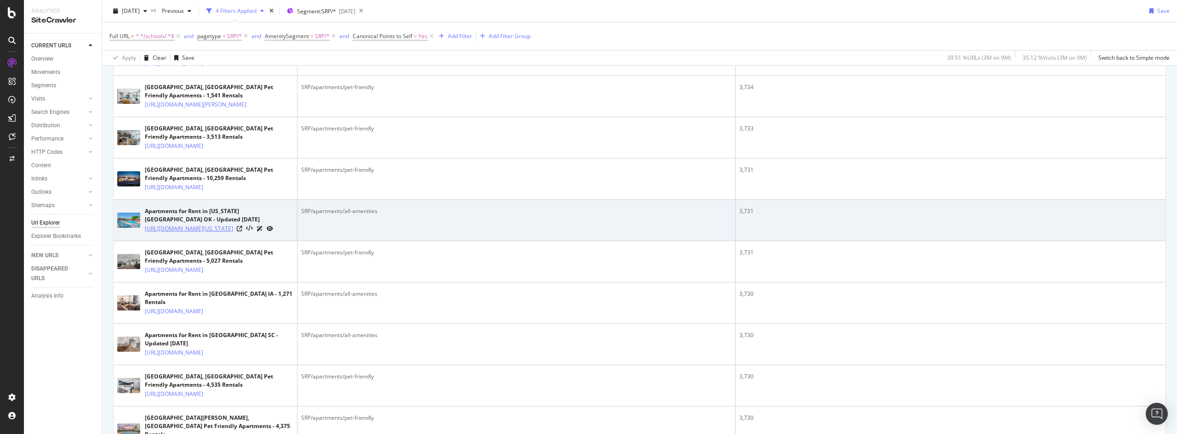
scroll to position [414, 0]
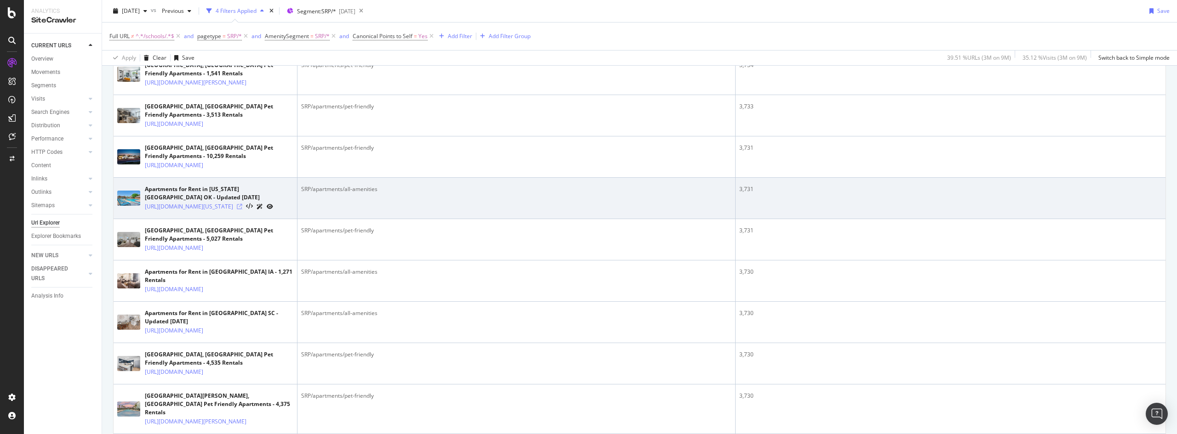
click at [242, 210] on icon at bounding box center [240, 207] width 6 height 6
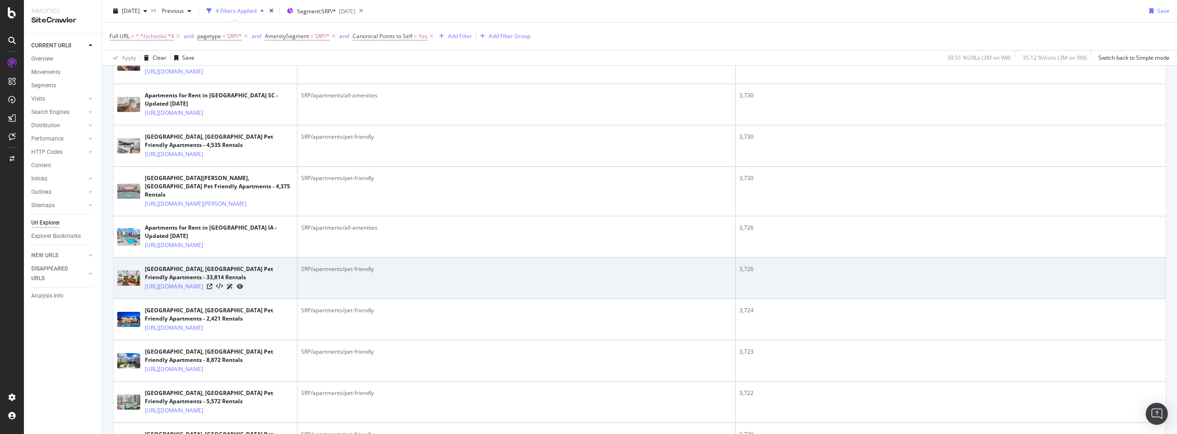
scroll to position [644, 0]
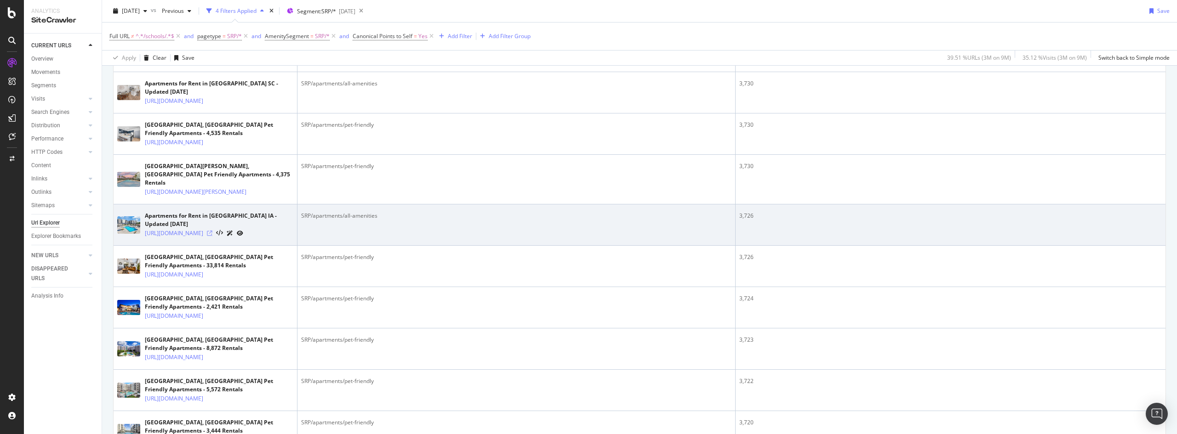
click at [212, 236] on icon at bounding box center [210, 234] width 6 height 6
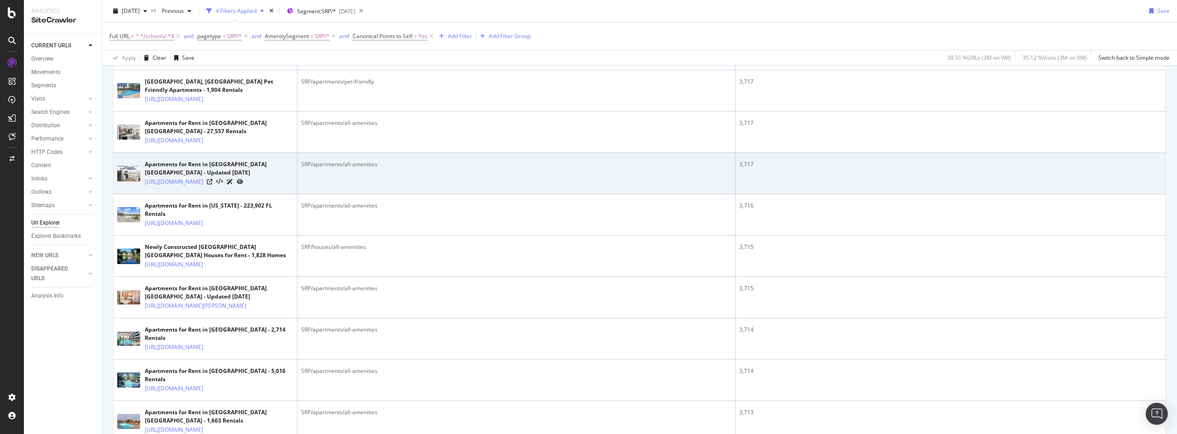
scroll to position [1195, 0]
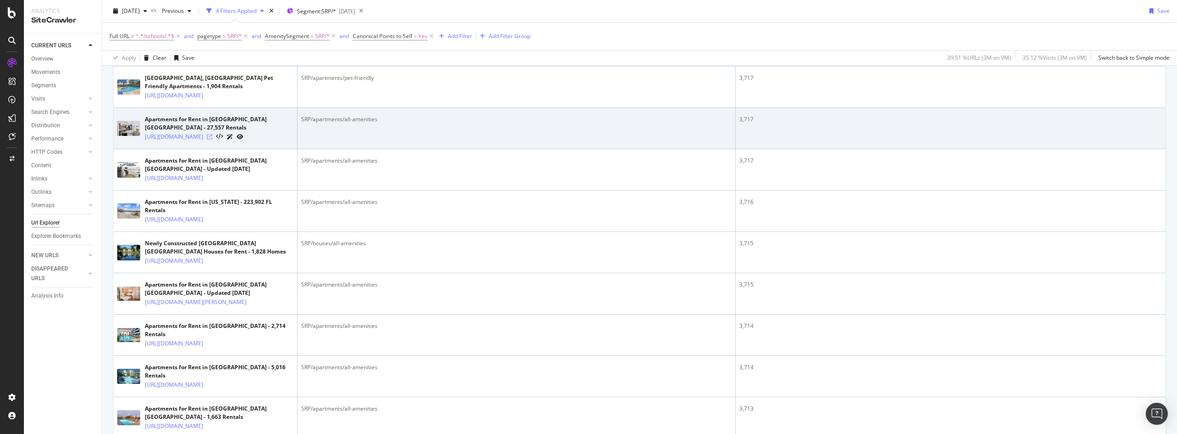
click at [212, 140] on icon at bounding box center [210, 137] width 6 height 6
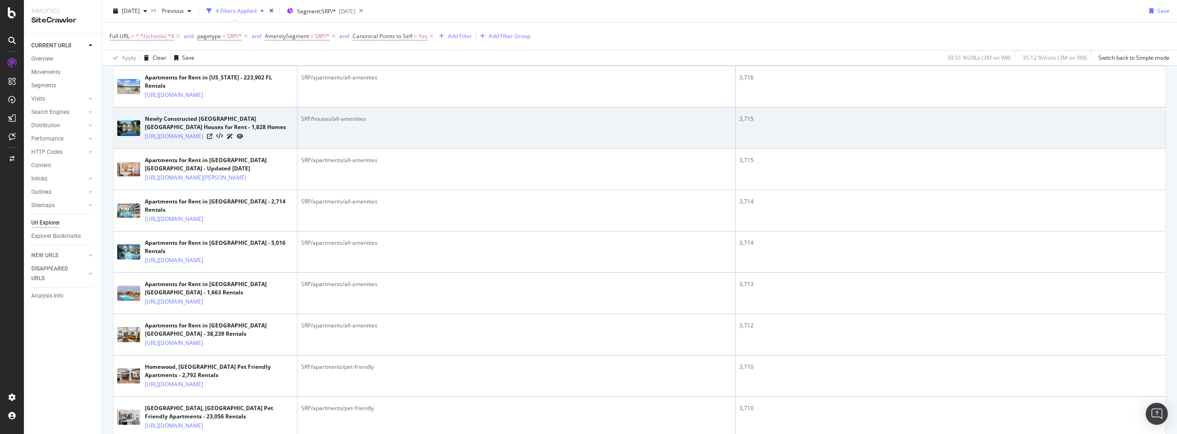
scroll to position [1333, 0]
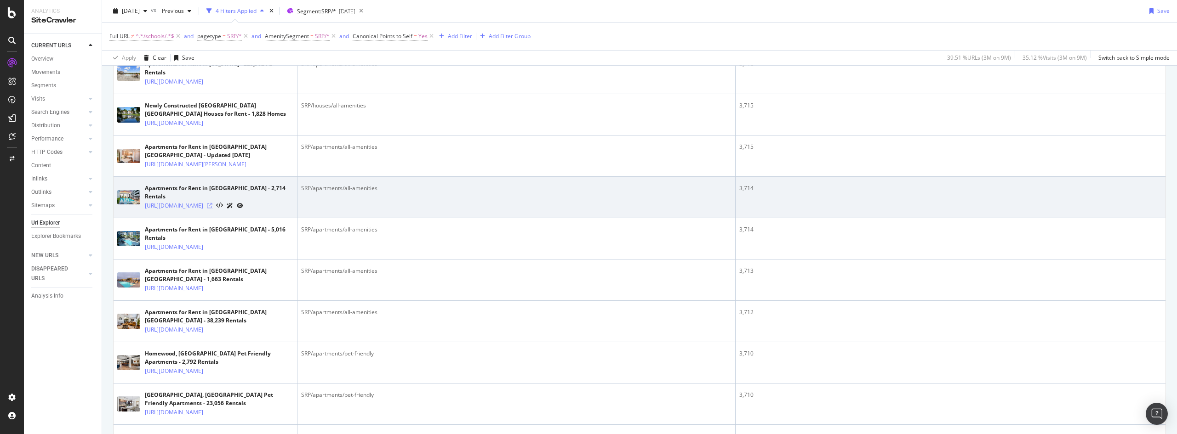
click at [212, 209] on icon at bounding box center [210, 206] width 6 height 6
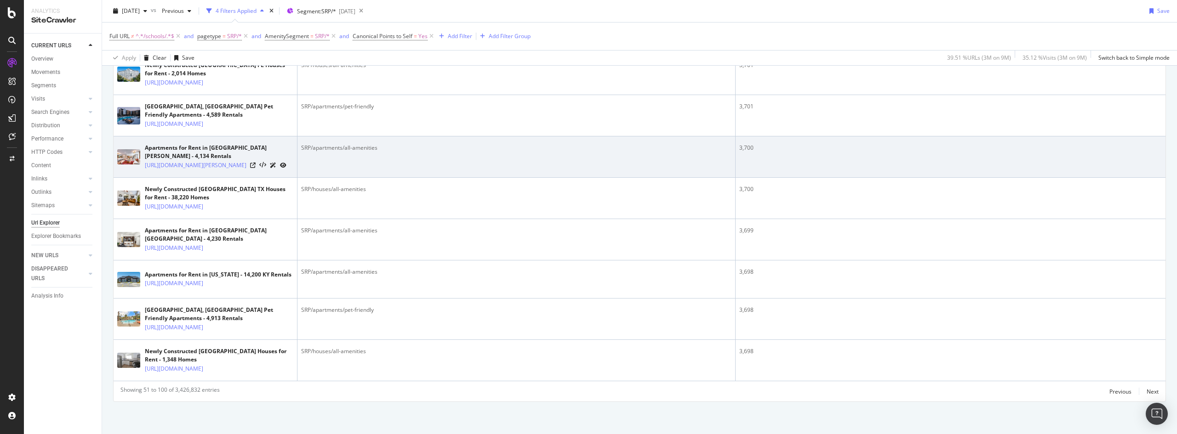
scroll to position [2115, 0]
click at [256, 168] on icon at bounding box center [253, 166] width 6 height 6
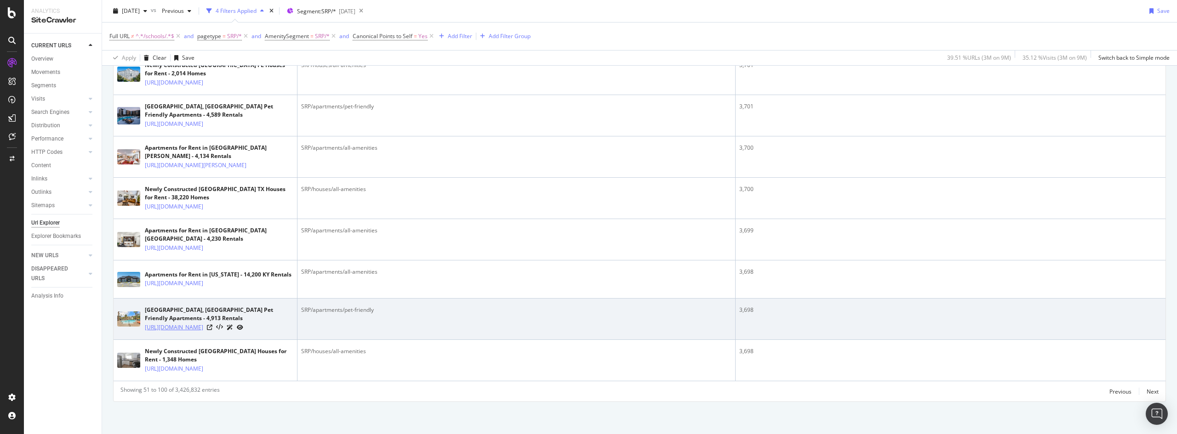
scroll to position [2283, 0]
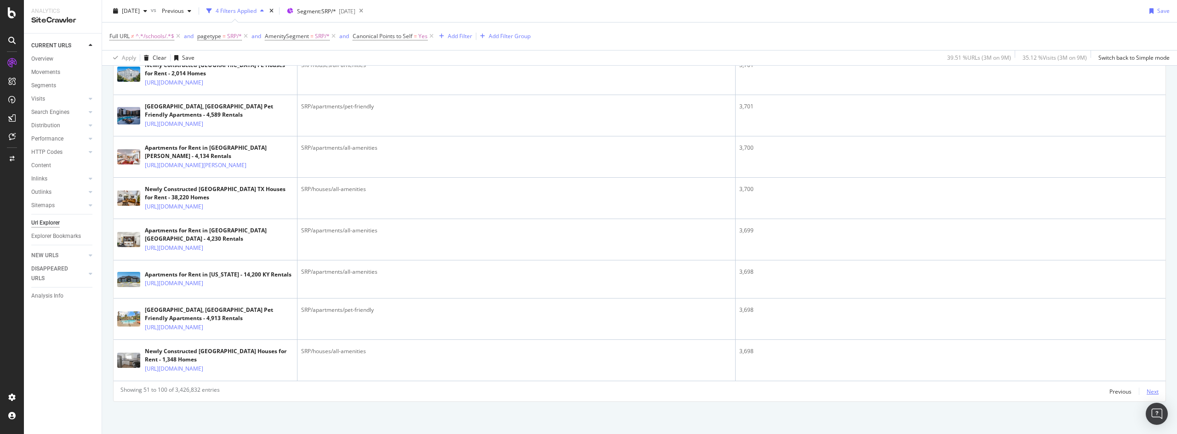
click at [1146, 393] on div "Next" at bounding box center [1152, 392] width 12 height 8
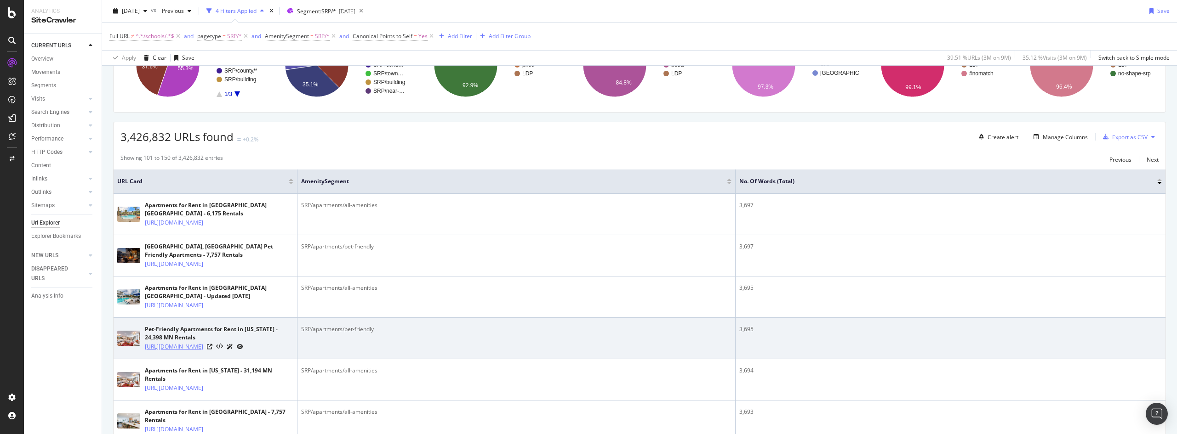
scroll to position [322, 0]
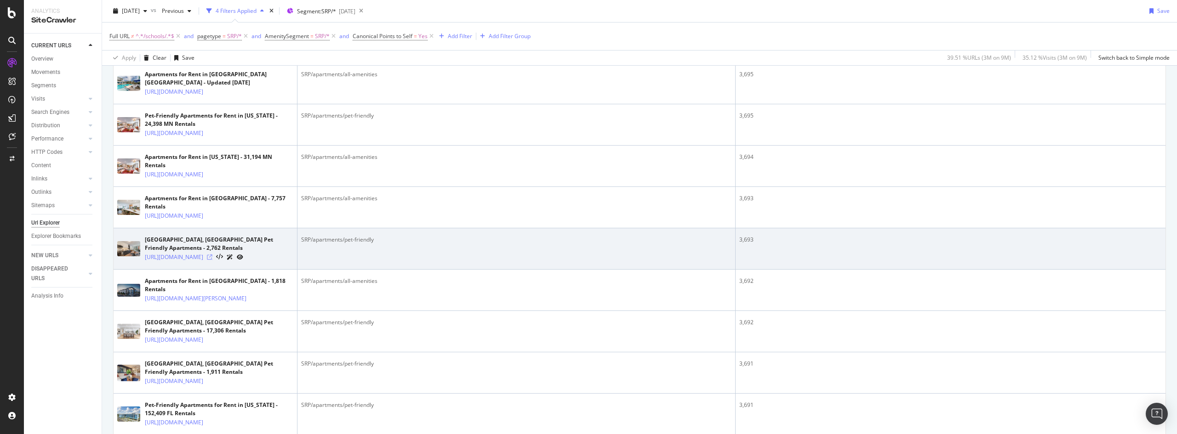
click at [212, 260] on icon at bounding box center [210, 258] width 6 height 6
